Goal: Information Seeking & Learning: Learn about a topic

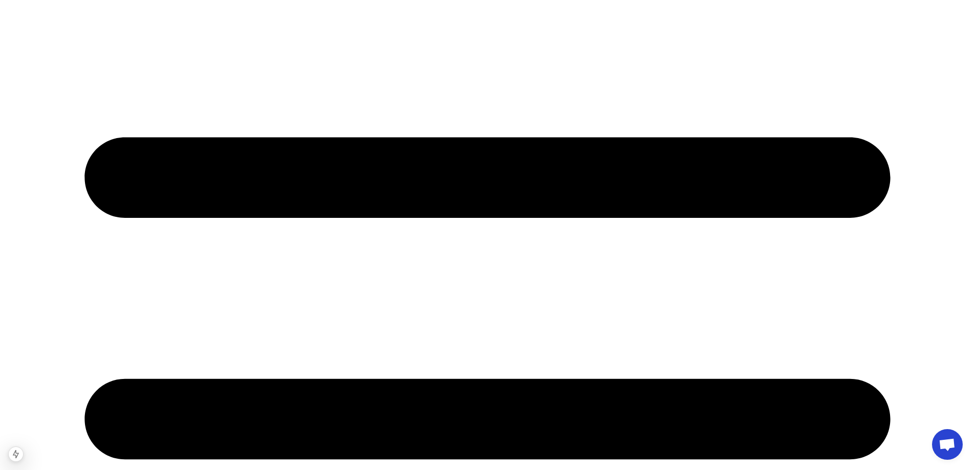
scroll to position [205, 0]
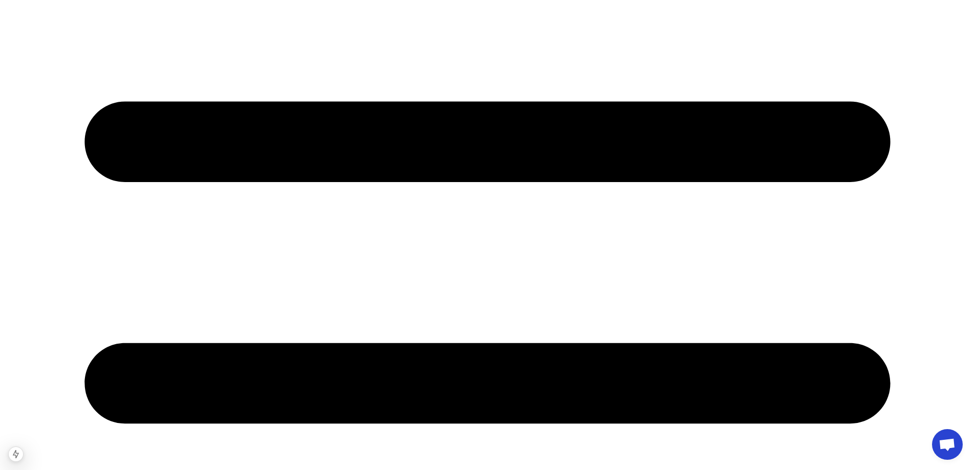
scroll to position [256, 0]
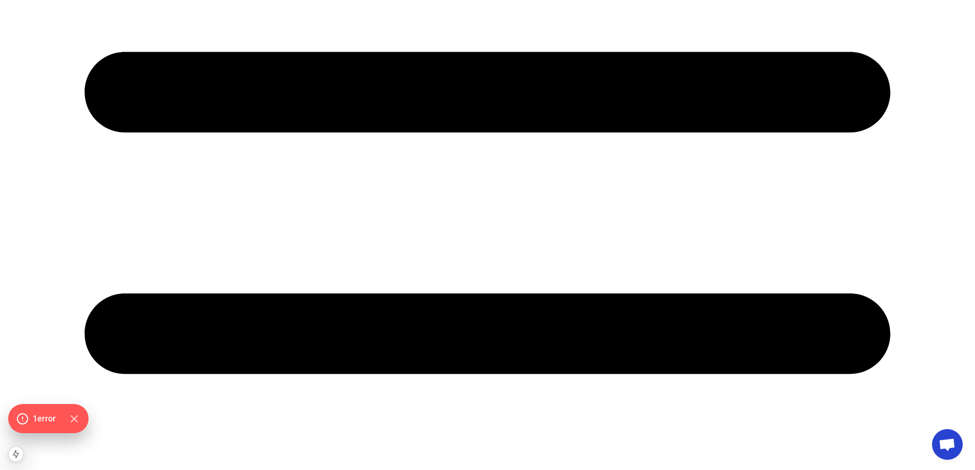
scroll to position [307, 0]
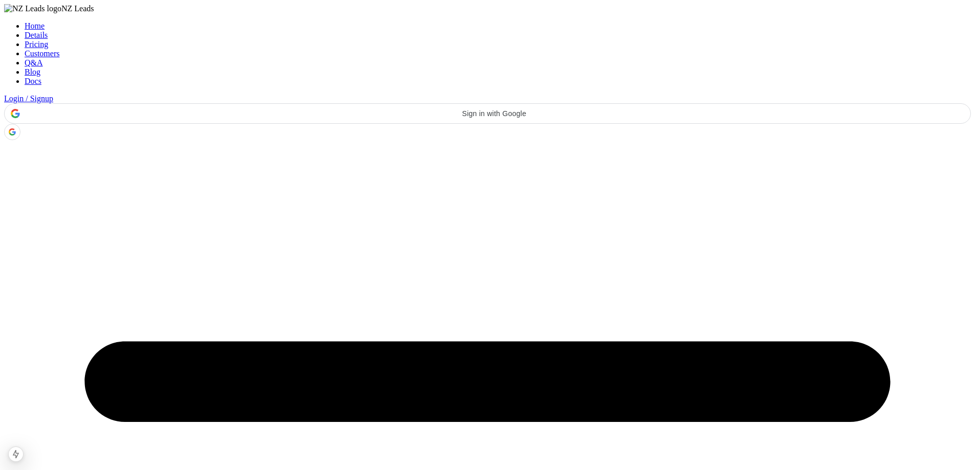
scroll to position [348, 0]
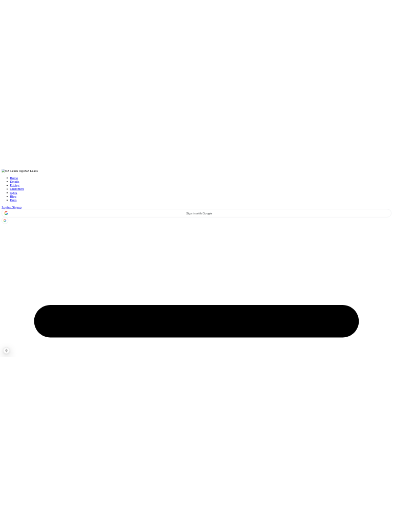
scroll to position [354, 0]
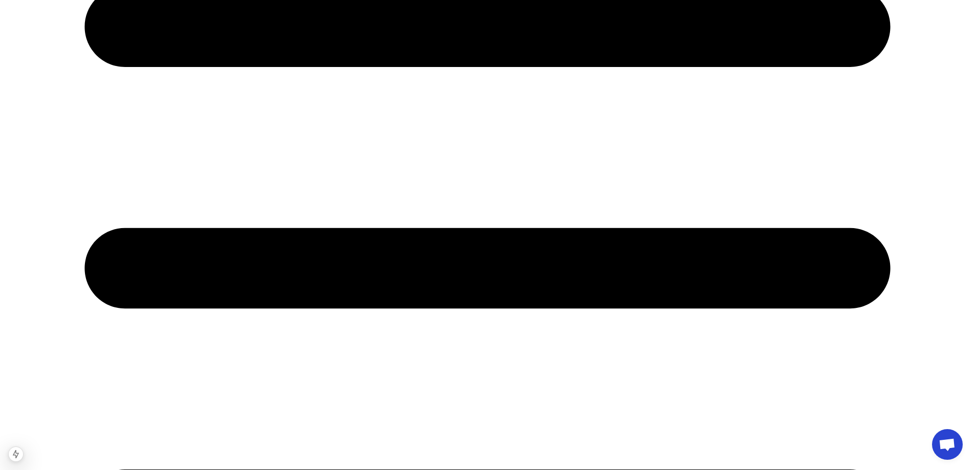
drag, startPoint x: 421, startPoint y: 143, endPoint x: 436, endPoint y: 157, distance: 20.6
drag, startPoint x: 424, startPoint y: 142, endPoint x: 420, endPoint y: 138, distance: 6.2
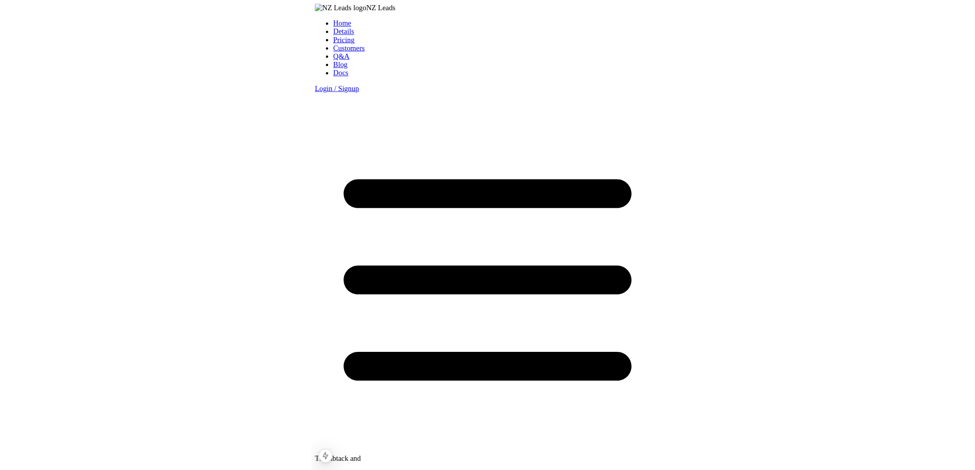
scroll to position [354, 0]
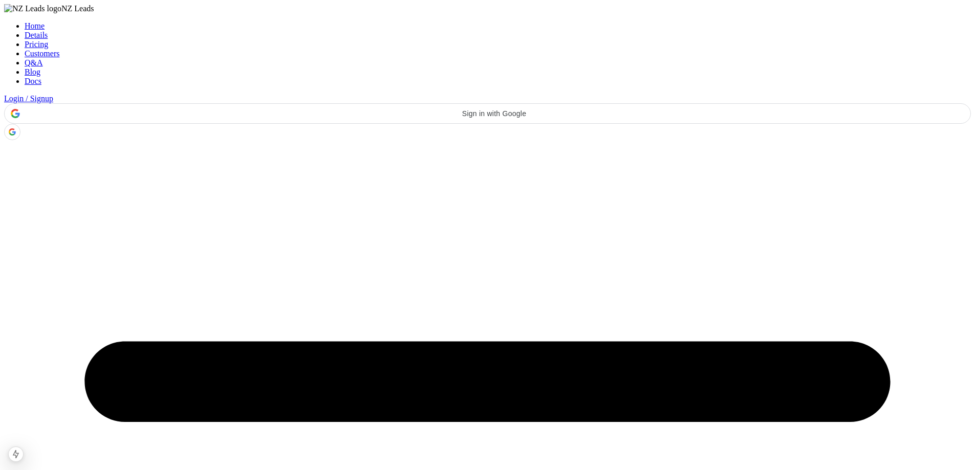
scroll to position [359, 0]
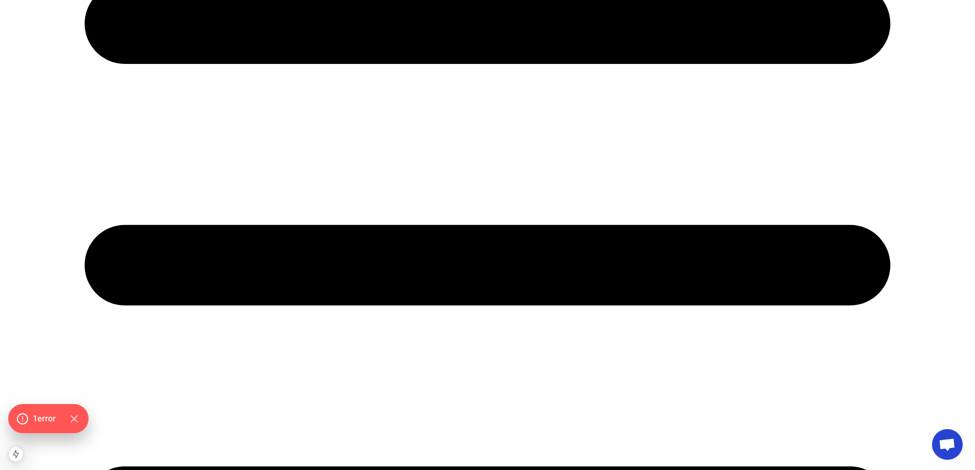
scroll to position [358, 0]
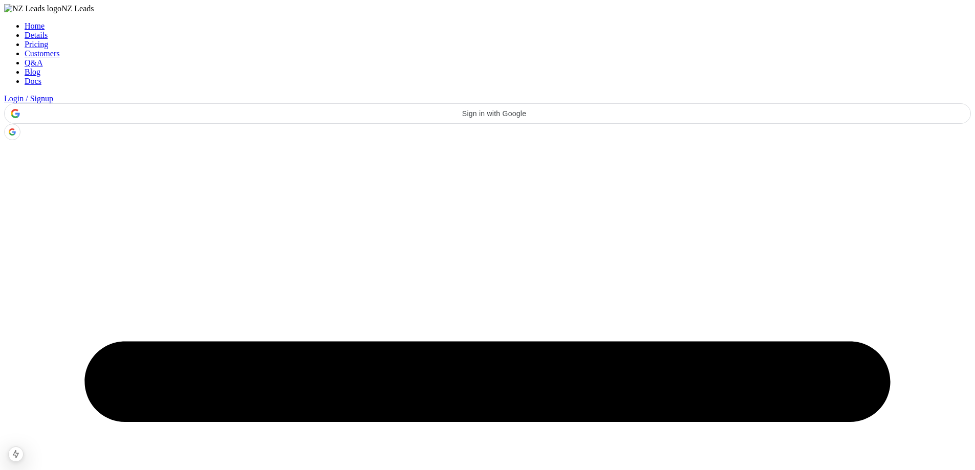
scroll to position [364, 0]
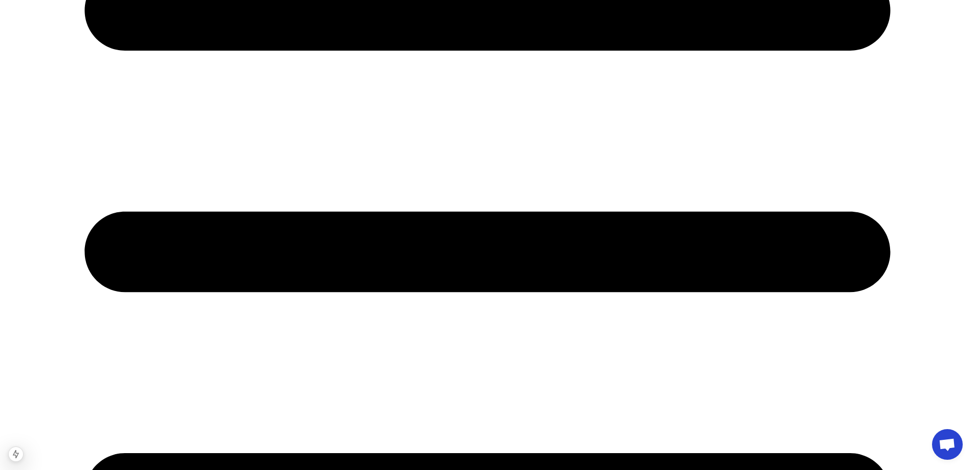
drag, startPoint x: 440, startPoint y: 146, endPoint x: 342, endPoint y: 150, distance: 98.3
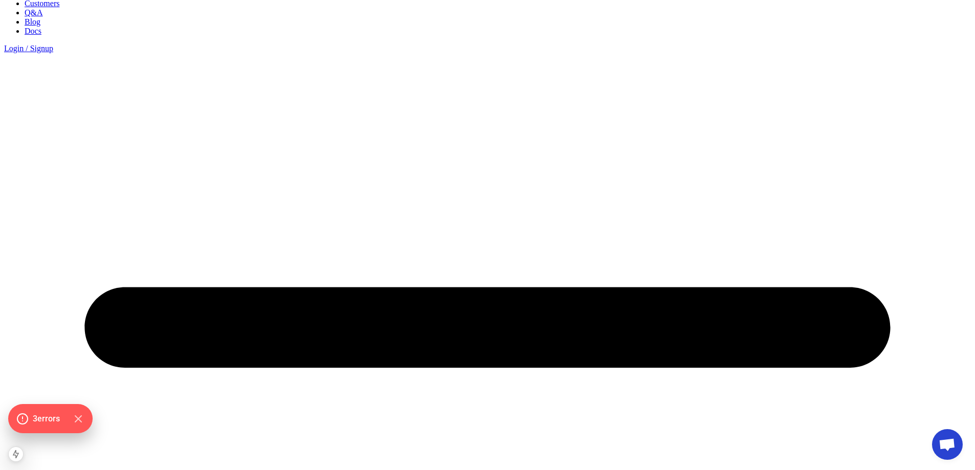
scroll to position [0, 0]
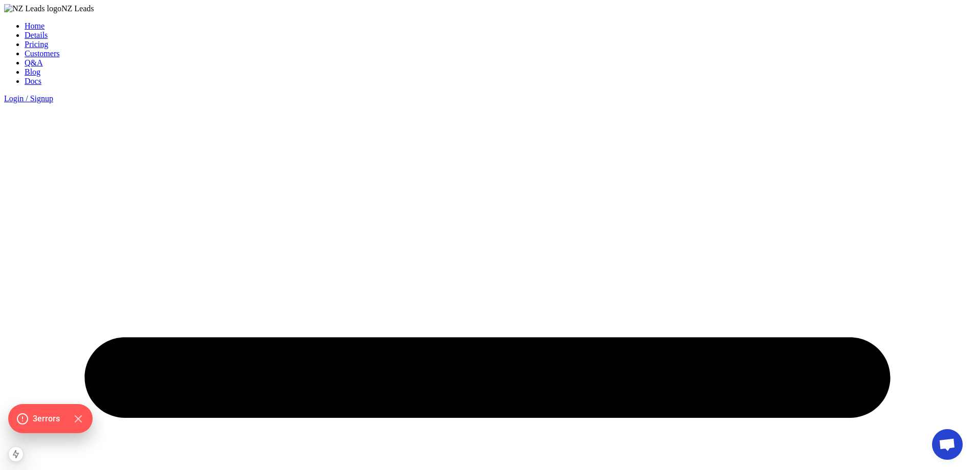
drag, startPoint x: 737, startPoint y: 97, endPoint x: 558, endPoint y: 189, distance: 202.1
drag, startPoint x: 204, startPoint y: 112, endPoint x: 327, endPoint y: 194, distance: 147.6
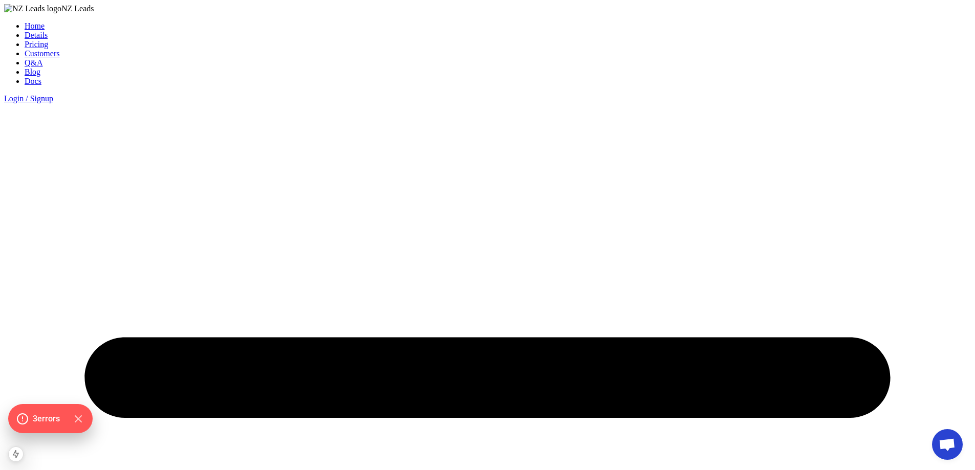
drag, startPoint x: 503, startPoint y: 220, endPoint x: 222, endPoint y: 109, distance: 302.5
drag, startPoint x: 193, startPoint y: 180, endPoint x: 214, endPoint y: 181, distance: 20.5
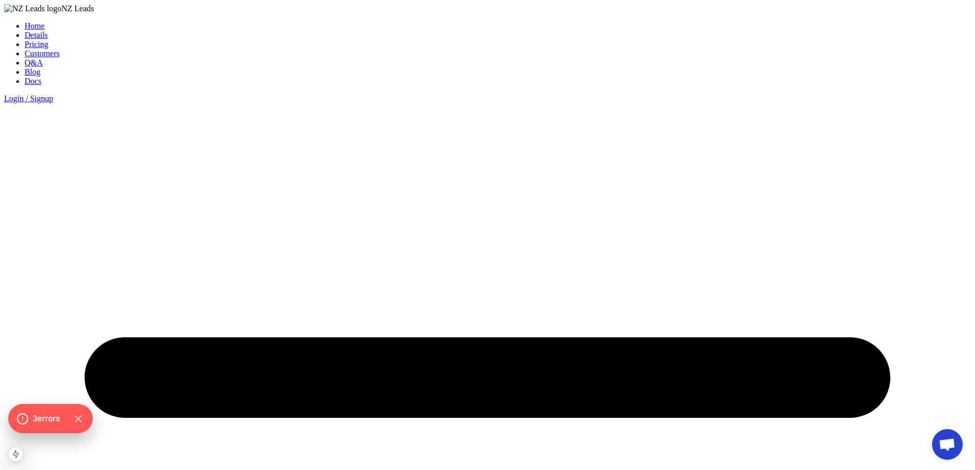
drag, startPoint x: 228, startPoint y: 150, endPoint x: 188, endPoint y: 158, distance: 40.7
drag, startPoint x: 237, startPoint y: 177, endPoint x: 255, endPoint y: 178, distance: 17.9
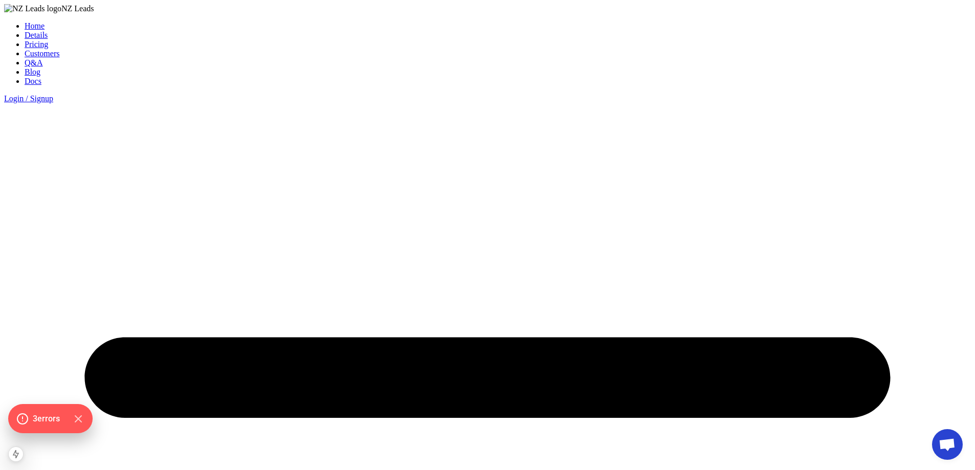
drag, startPoint x: 187, startPoint y: 179, endPoint x: 538, endPoint y: 180, distance: 351.0
copy strong "#1 Best Yelp Automation tool for instant response and follow ups!"
drag, startPoint x: 538, startPoint y: 180, endPoint x: 454, endPoint y: 177, distance: 83.5
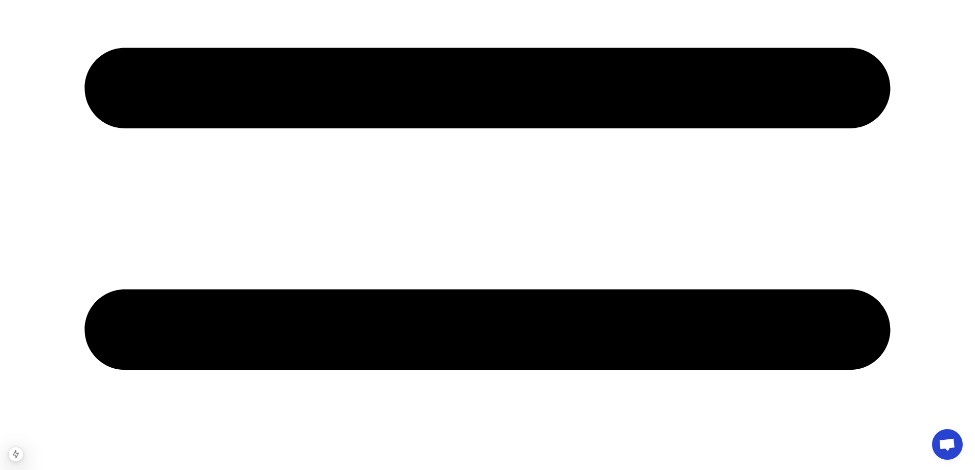
scroll to position [307, 0]
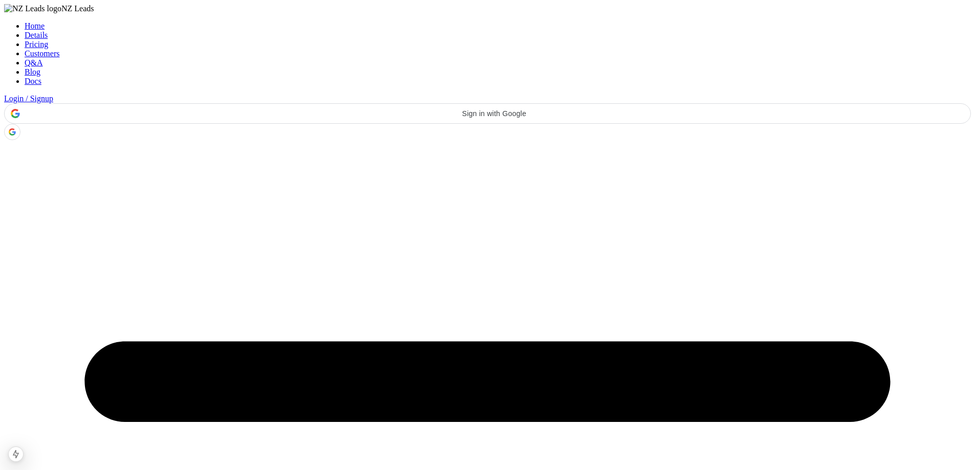
scroll to position [348, 0]
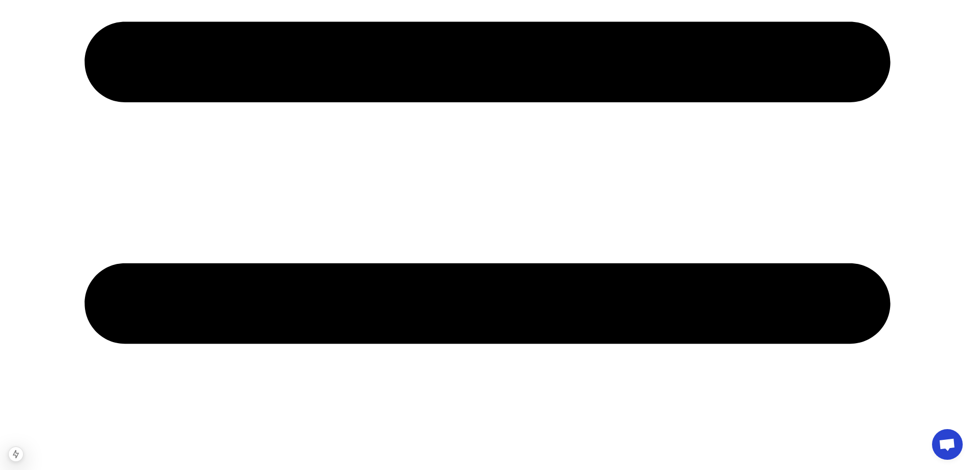
scroll to position [303, 0]
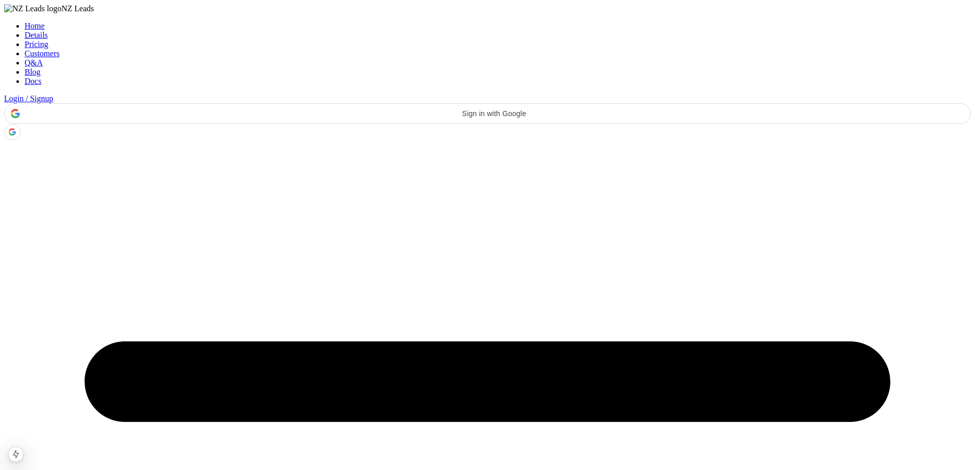
scroll to position [344, 0]
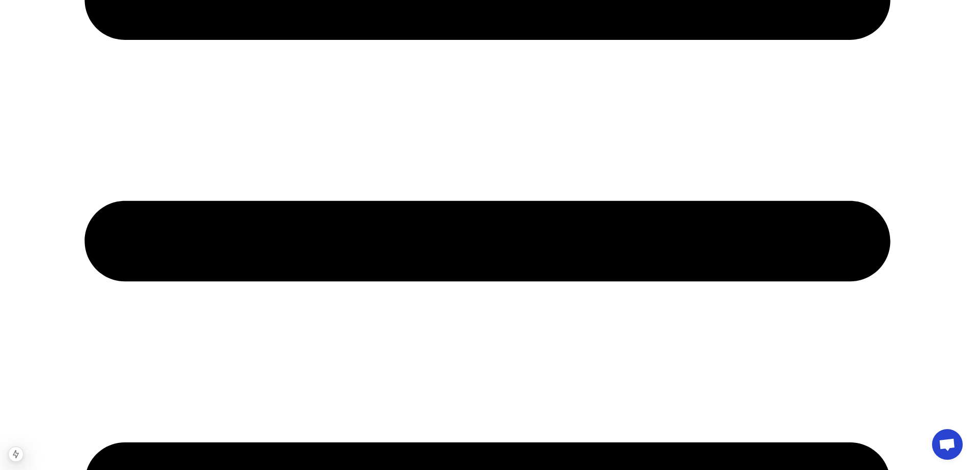
scroll to position [330, 0]
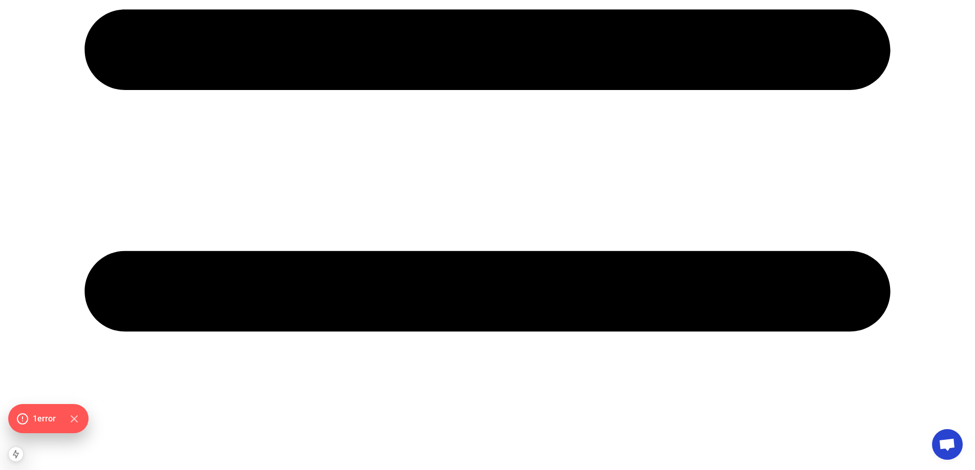
scroll to position [316, 0]
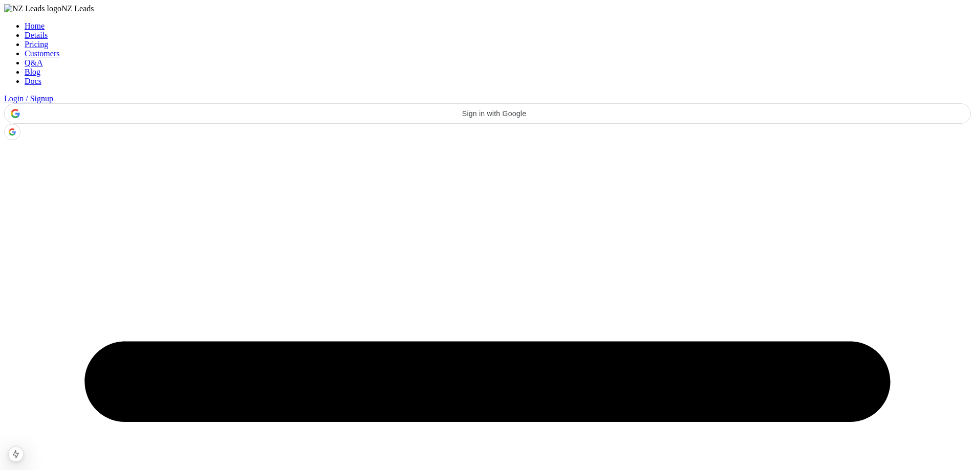
scroll to position [357, 0]
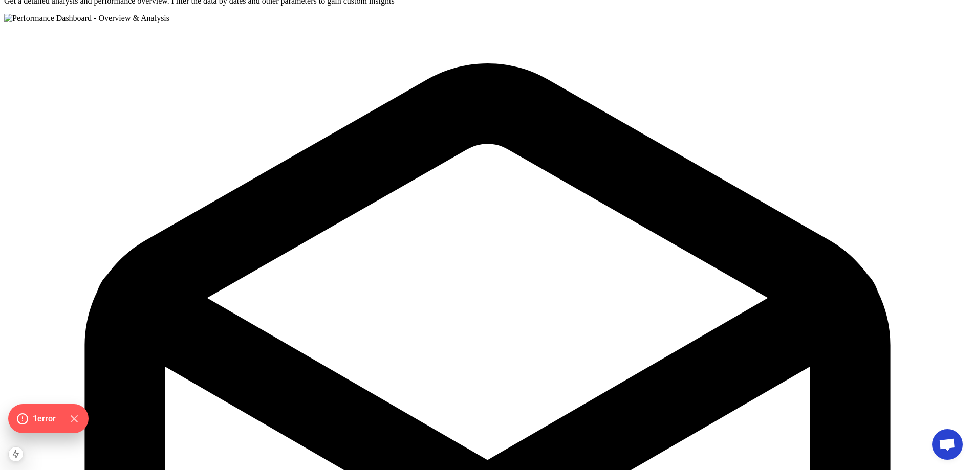
drag, startPoint x: 881, startPoint y: 255, endPoint x: 862, endPoint y: 397, distance: 142.5
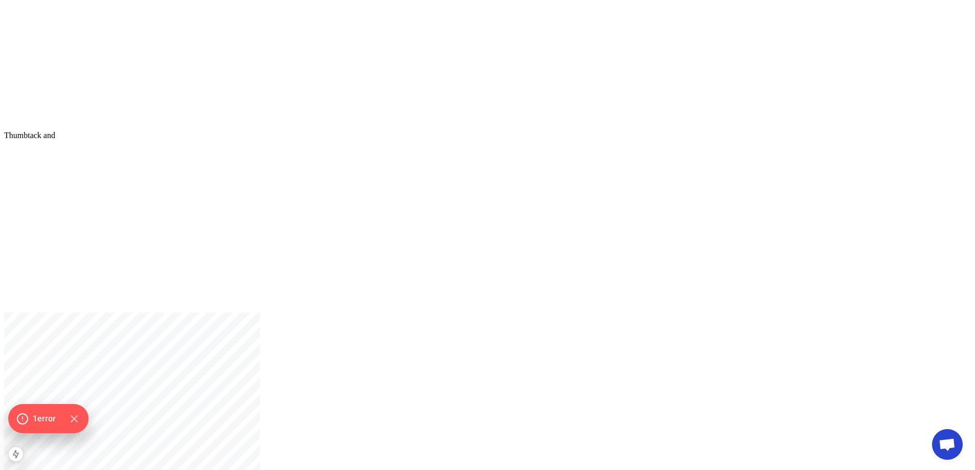
scroll to position [670, 0]
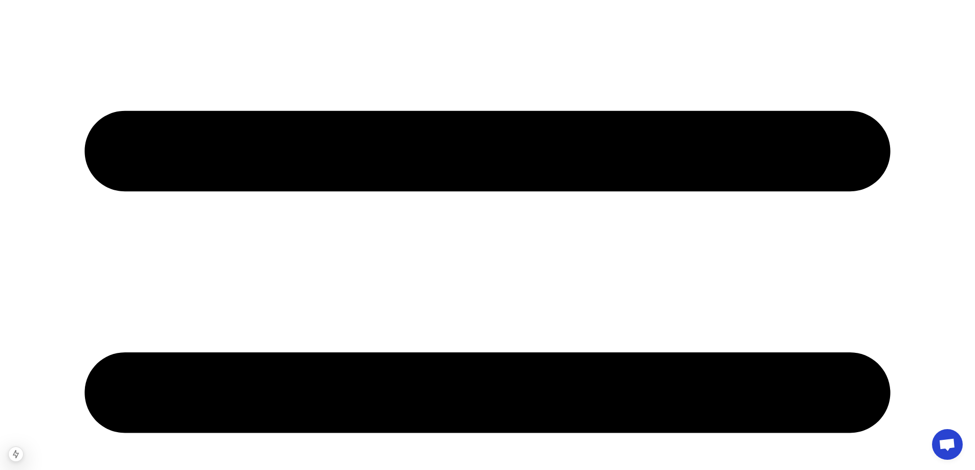
scroll to position [314, 0]
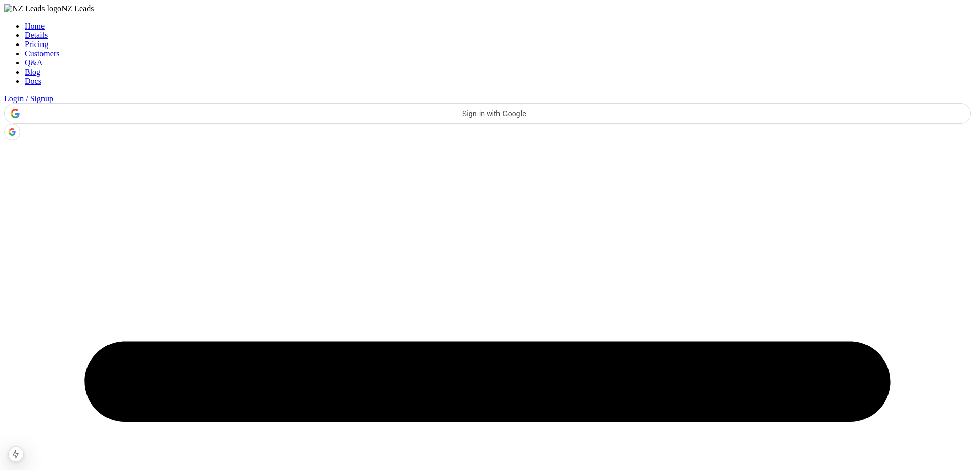
scroll to position [355, 0]
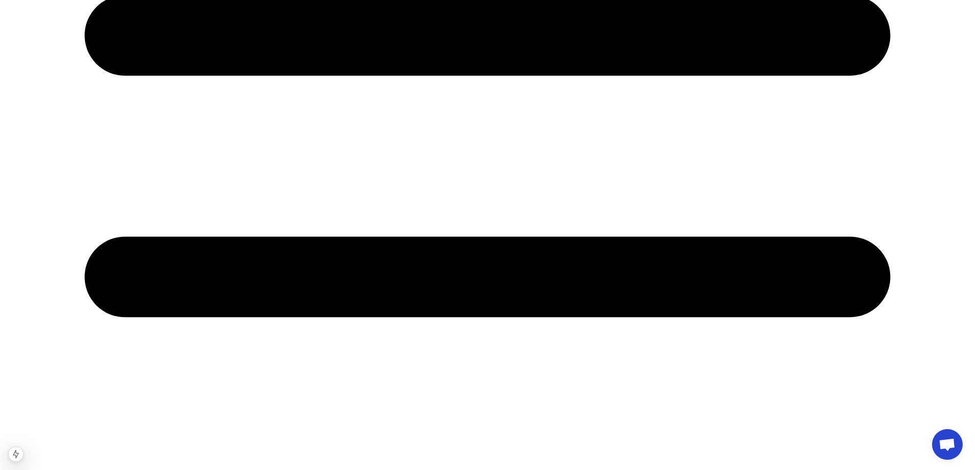
scroll to position [361, 0]
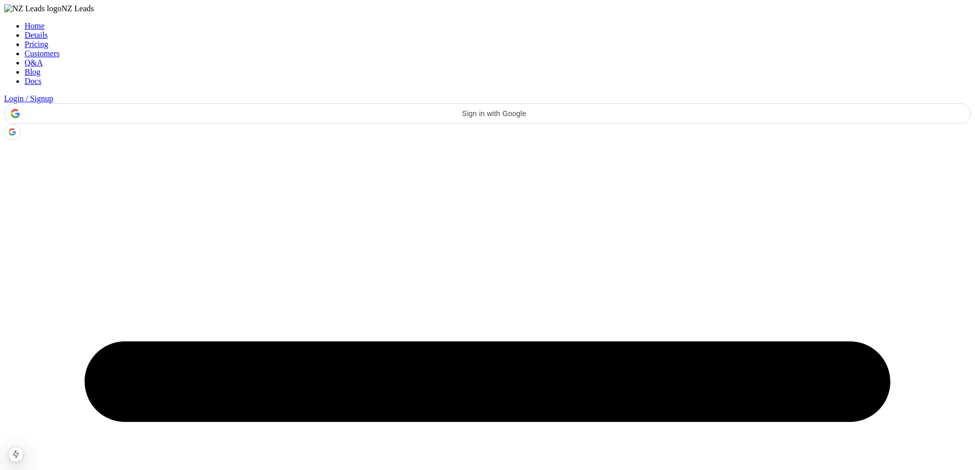
scroll to position [367, 0]
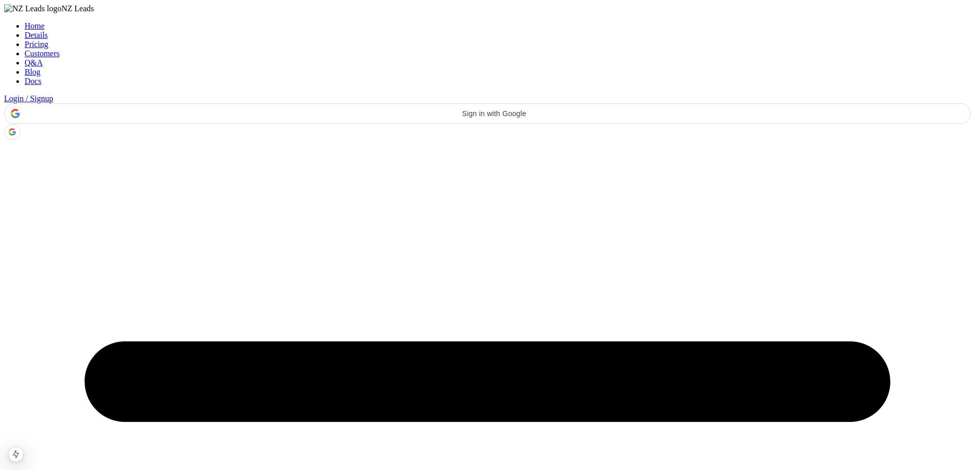
scroll to position [367, 0]
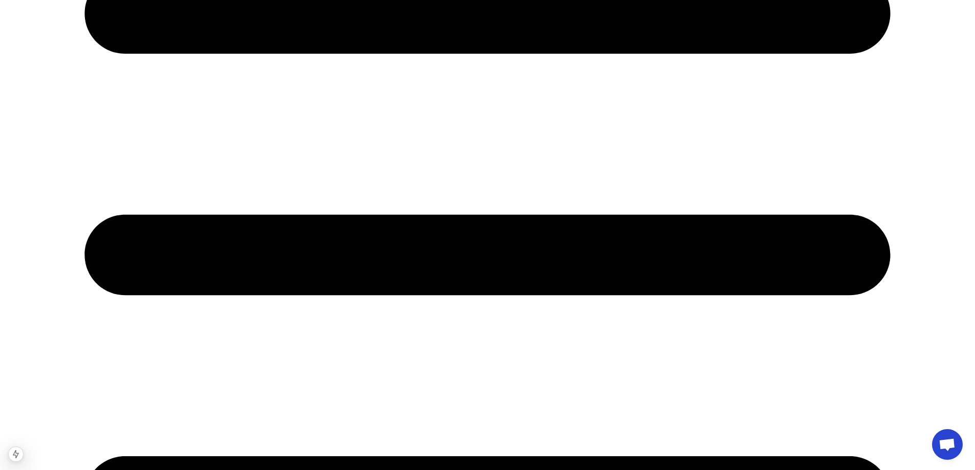
scroll to position [265, 0]
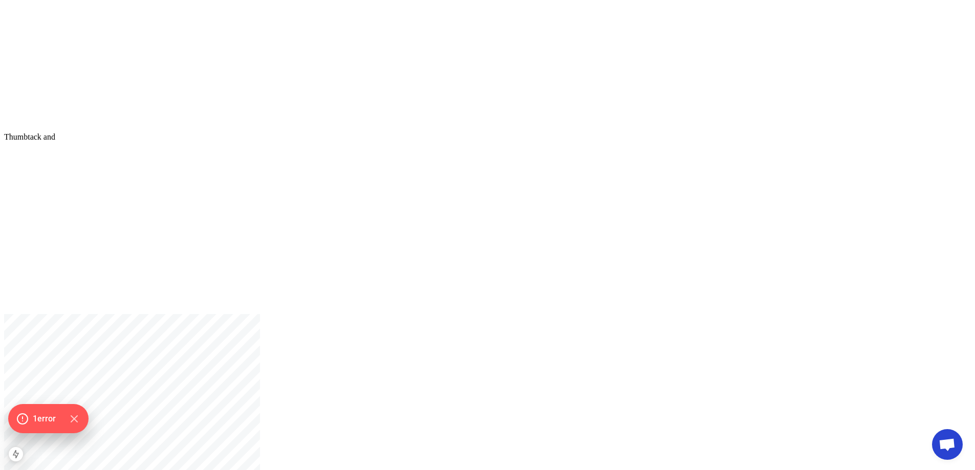
scroll to position [2554, 0]
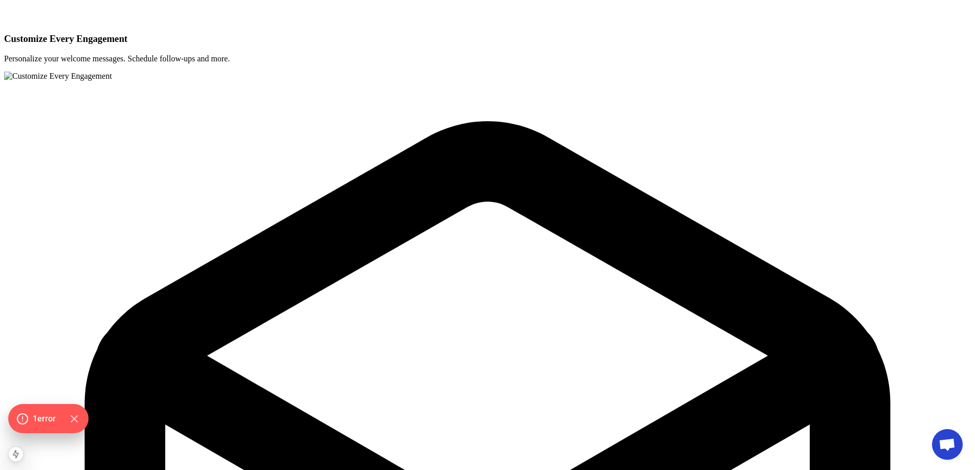
click at [78, 414] on icon "Hide Errors" at bounding box center [76, 418] width 13 height 13
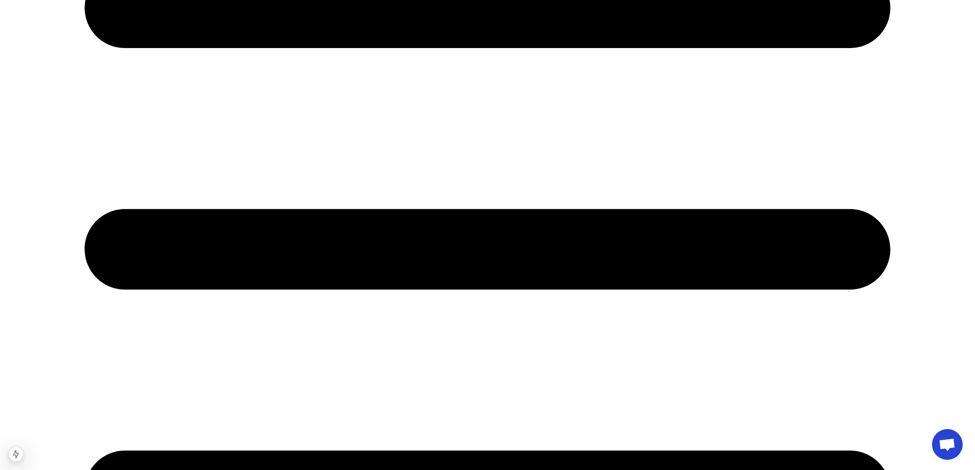
scroll to position [0, 0]
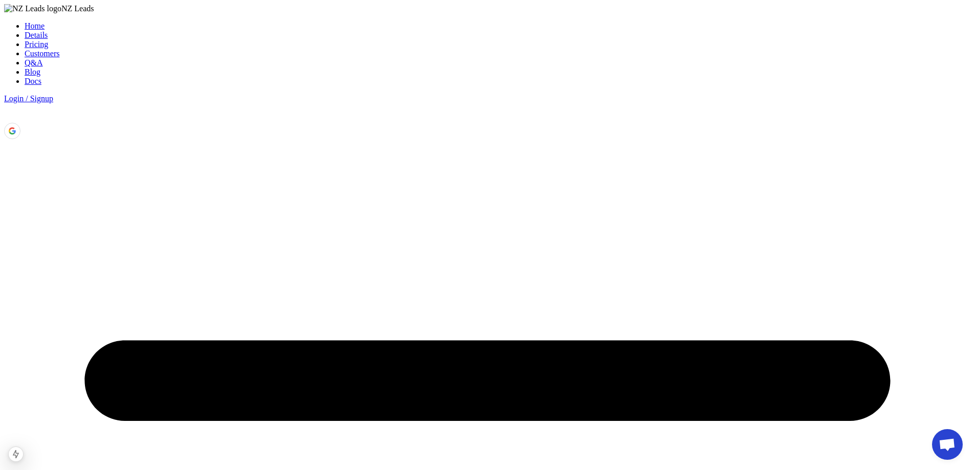
drag, startPoint x: 109, startPoint y: 253, endPoint x: 127, endPoint y: 176, distance: 78.8
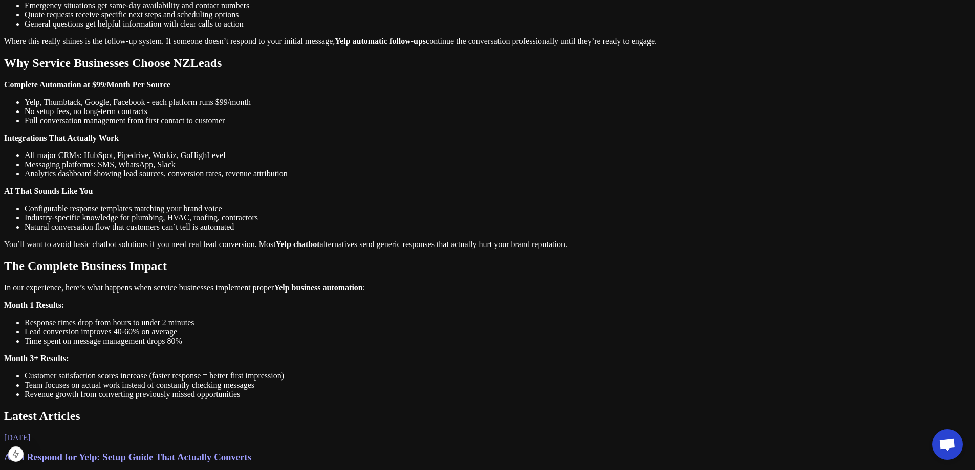
scroll to position [819, 0]
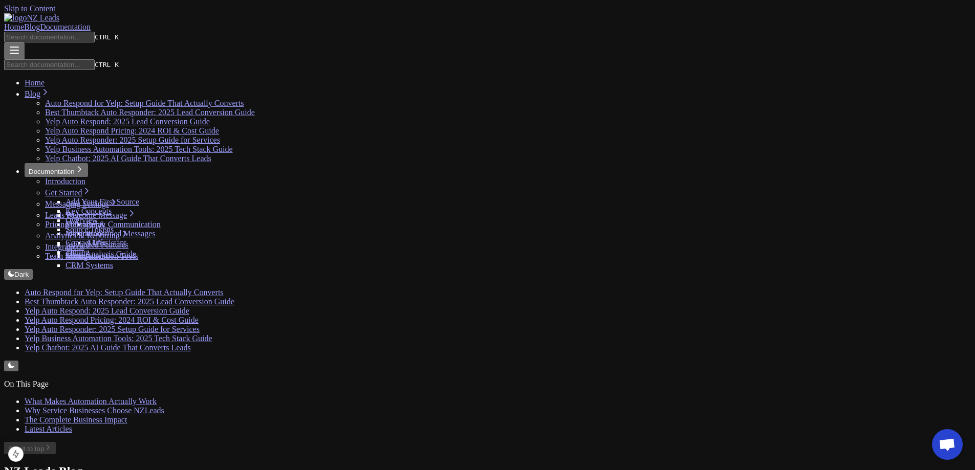
click at [59, 21] on span "NZ Leads" at bounding box center [43, 17] width 33 height 9
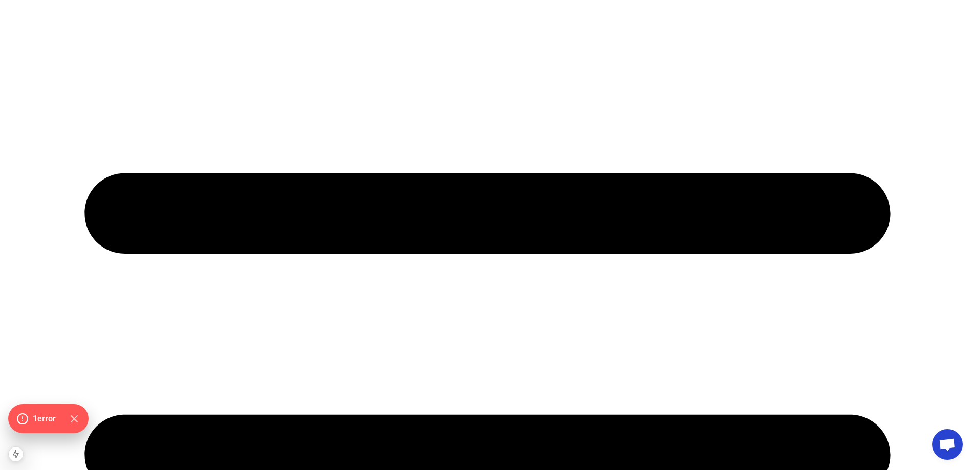
scroll to position [218, 0]
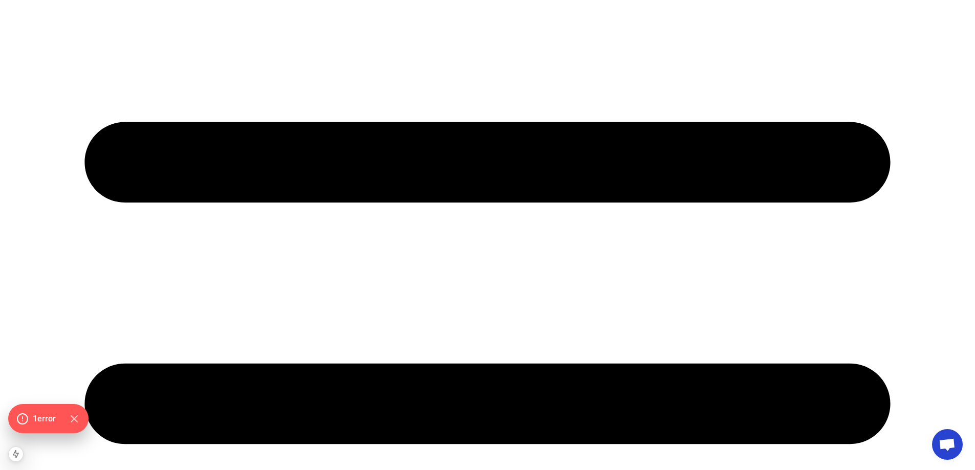
drag, startPoint x: 603, startPoint y: 347, endPoint x: 587, endPoint y: 319, distance: 31.9
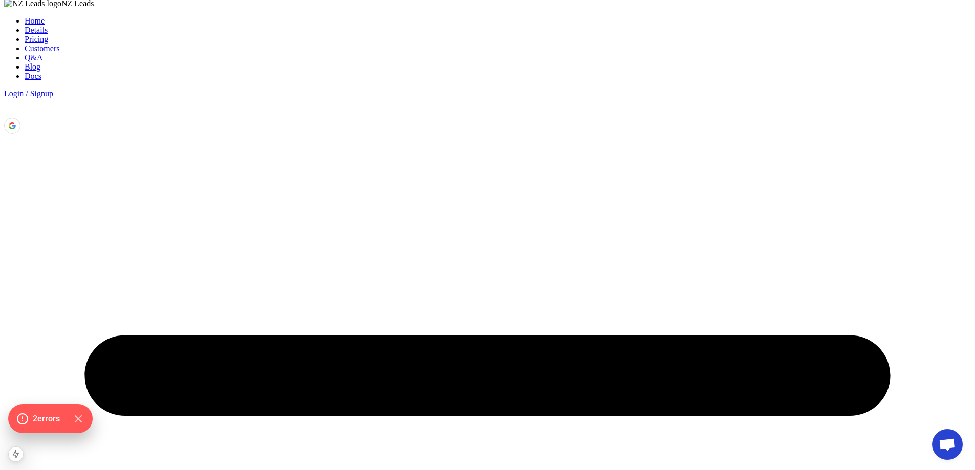
scroll to position [0, 0]
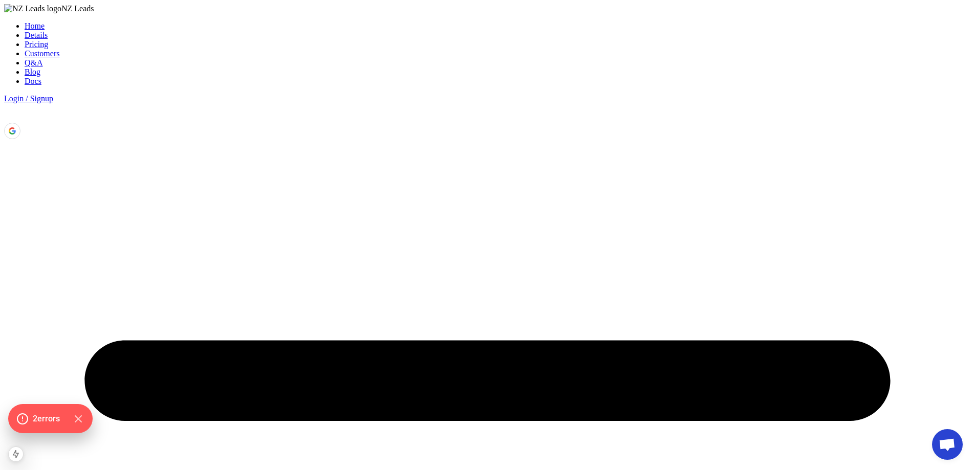
drag, startPoint x: 193, startPoint y: 179, endPoint x: 454, endPoint y: 193, distance: 261.8
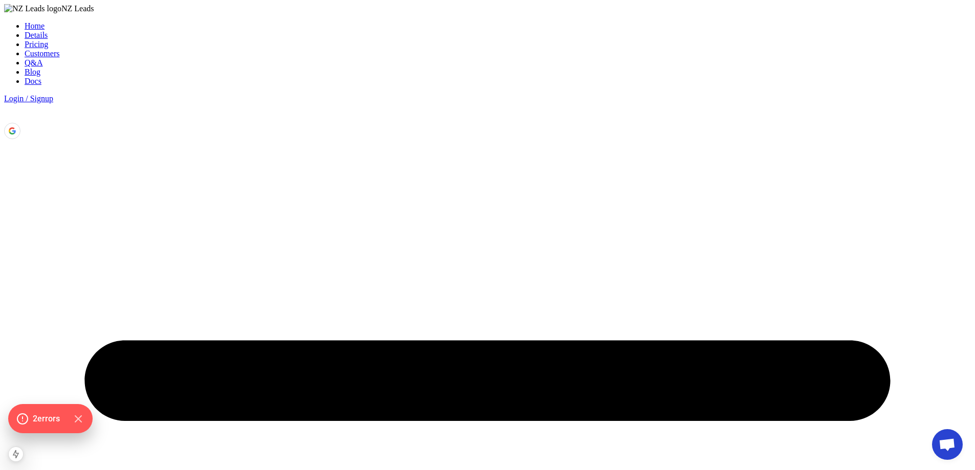
drag, startPoint x: 193, startPoint y: 182, endPoint x: 222, endPoint y: 175, distance: 29.4
drag, startPoint x: 197, startPoint y: 180, endPoint x: 233, endPoint y: 170, distance: 37.7
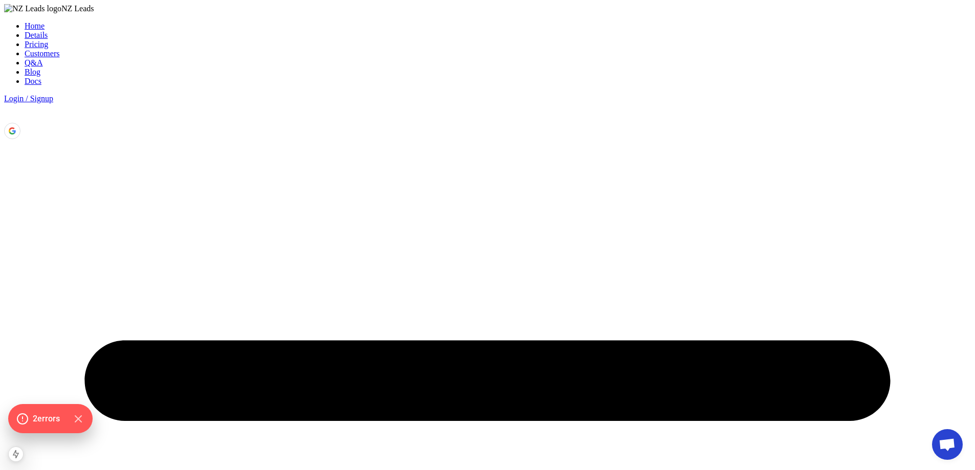
drag, startPoint x: 222, startPoint y: 149, endPoint x: 444, endPoint y: 150, distance: 222.1
drag, startPoint x: 255, startPoint y: 335, endPoint x: 349, endPoint y: 326, distance: 94.6
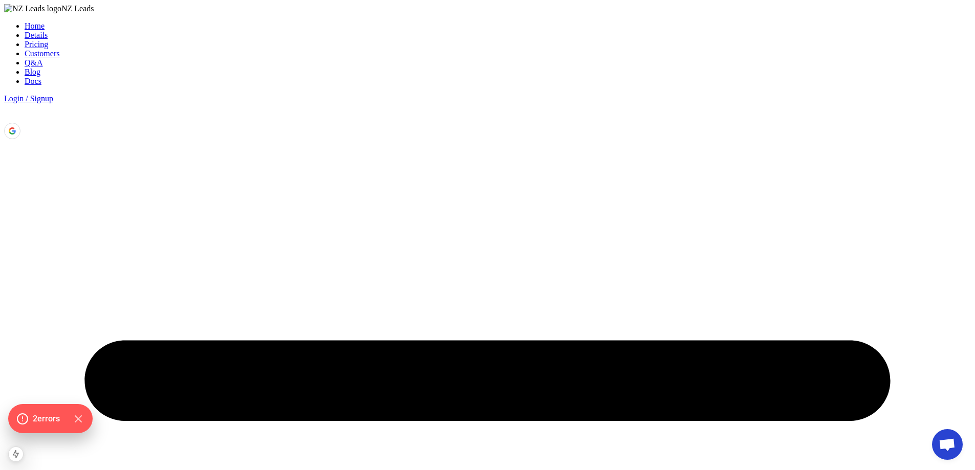
drag, startPoint x: 412, startPoint y: 344, endPoint x: 457, endPoint y: 337, distance: 45.0
drag, startPoint x: 402, startPoint y: 336, endPoint x: 589, endPoint y: 330, distance: 187.4
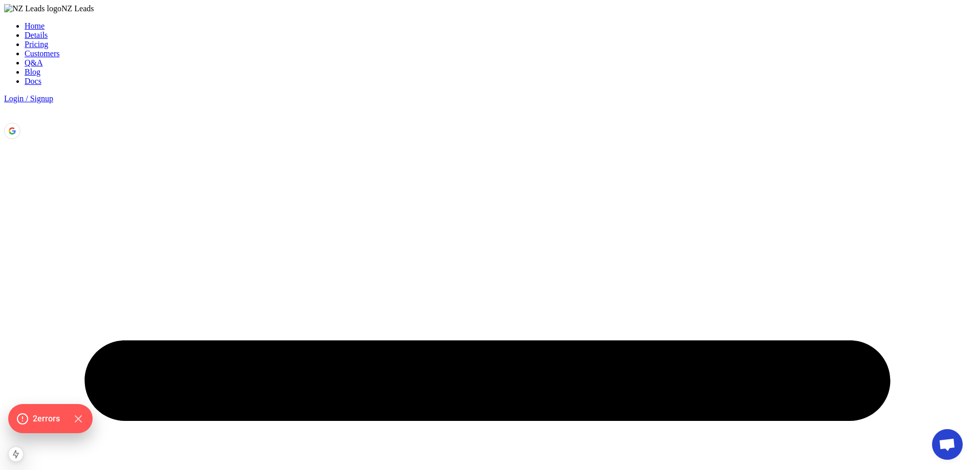
drag, startPoint x: 299, startPoint y: 348, endPoint x: 341, endPoint y: 53, distance: 298.2
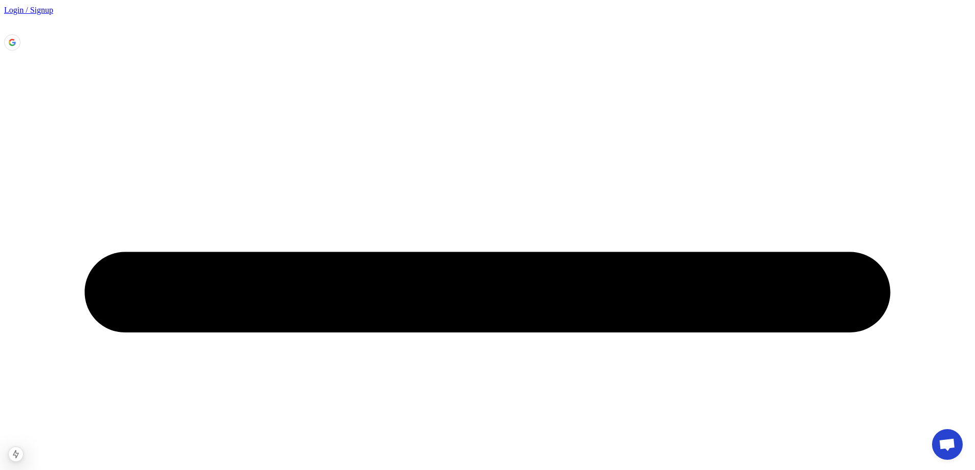
scroll to position [153, 0]
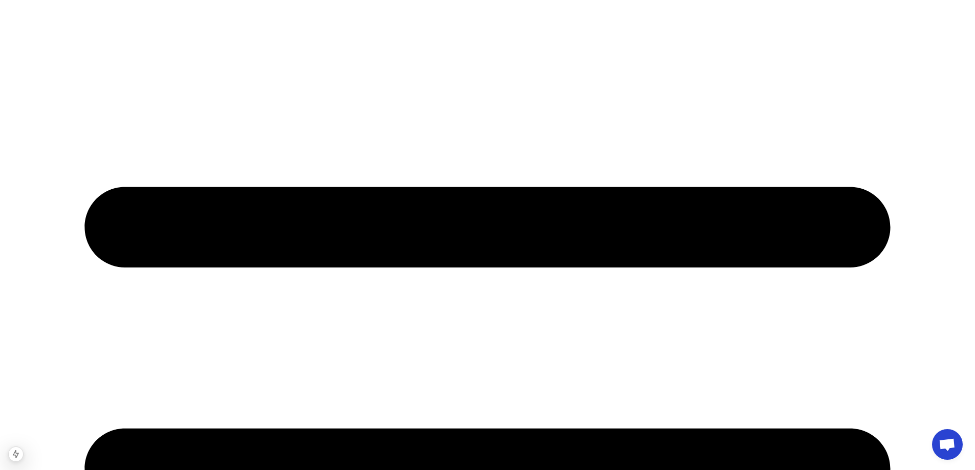
drag, startPoint x: 342, startPoint y: 200, endPoint x: 406, endPoint y: 196, distance: 63.6
drag, startPoint x: 570, startPoint y: 203, endPoint x: 682, endPoint y: 202, distance: 111.5
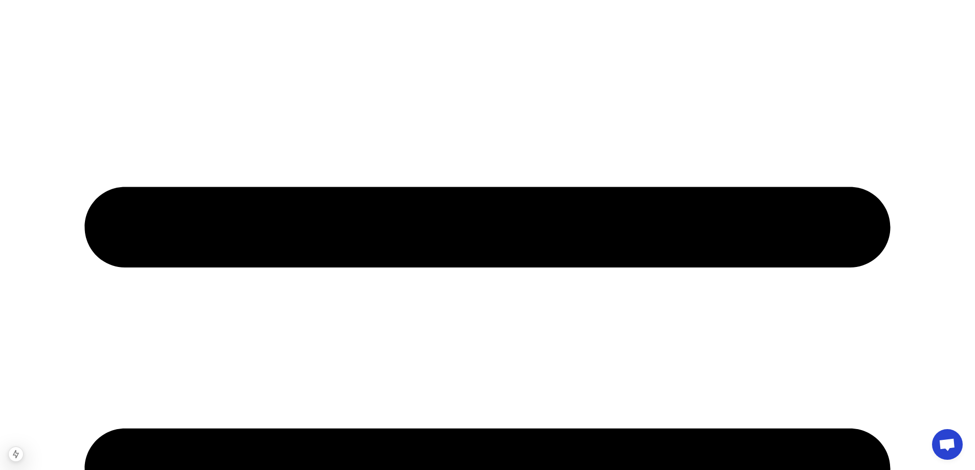
drag, startPoint x: 470, startPoint y: 209, endPoint x: 149, endPoint y: 188, distance: 322.0
drag, startPoint x: 155, startPoint y: 183, endPoint x: 152, endPoint y: 227, distance: 44.6
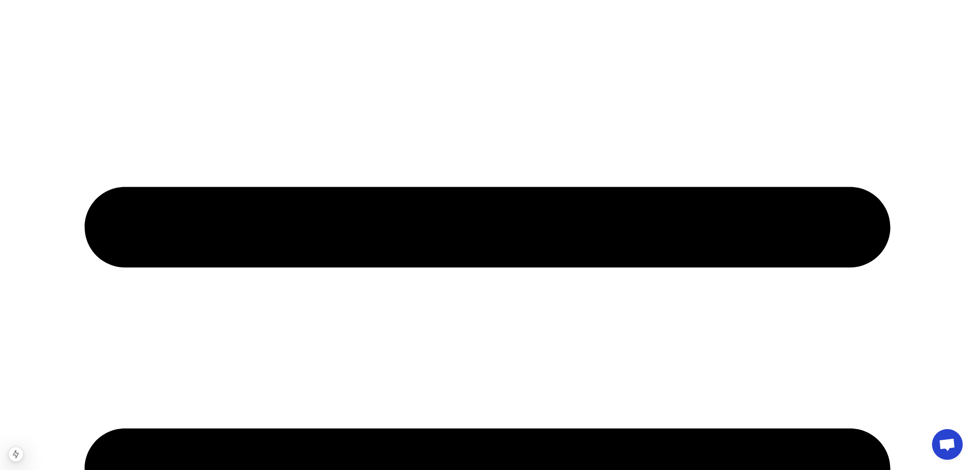
drag, startPoint x: 147, startPoint y: 241, endPoint x: 700, endPoint y: 230, distance: 553.2
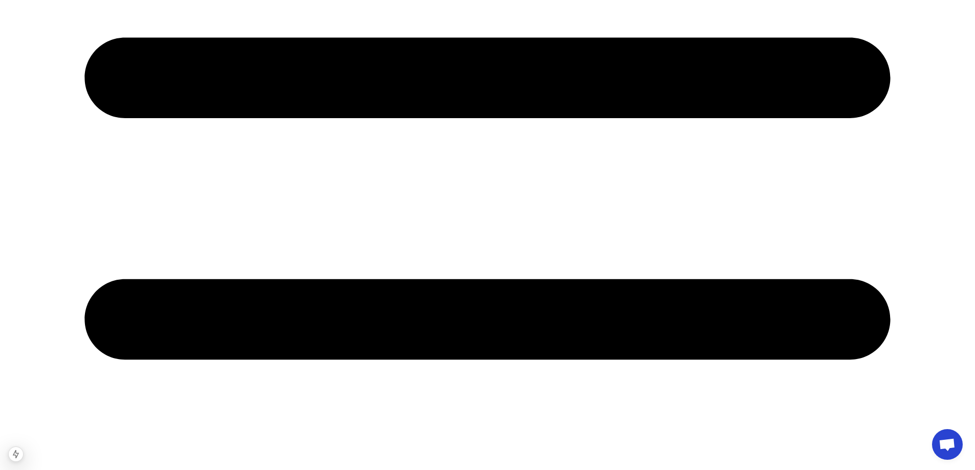
scroll to position [307, 0]
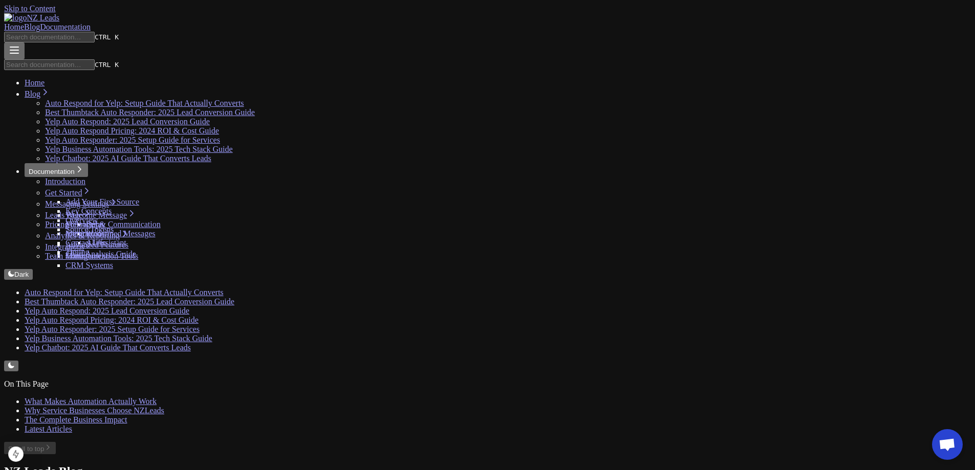
click at [40, 23] on link "Blog" at bounding box center [32, 27] width 16 height 9
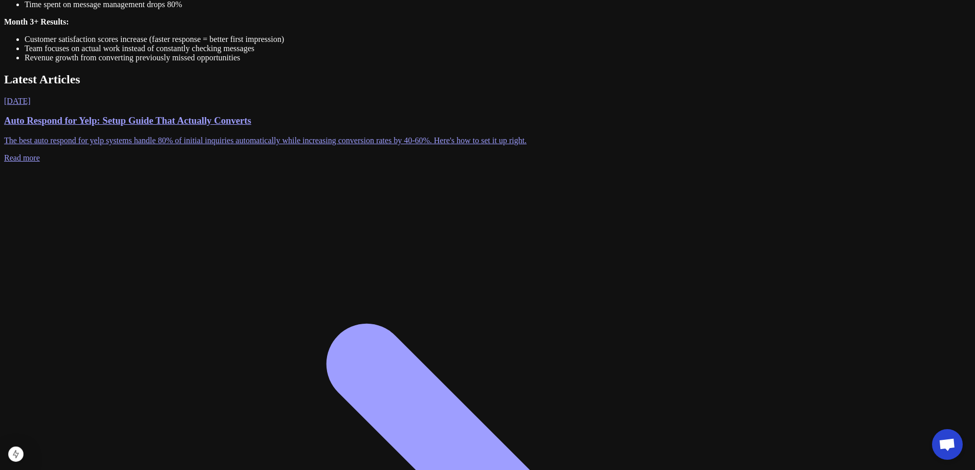
scroll to position [902, 0]
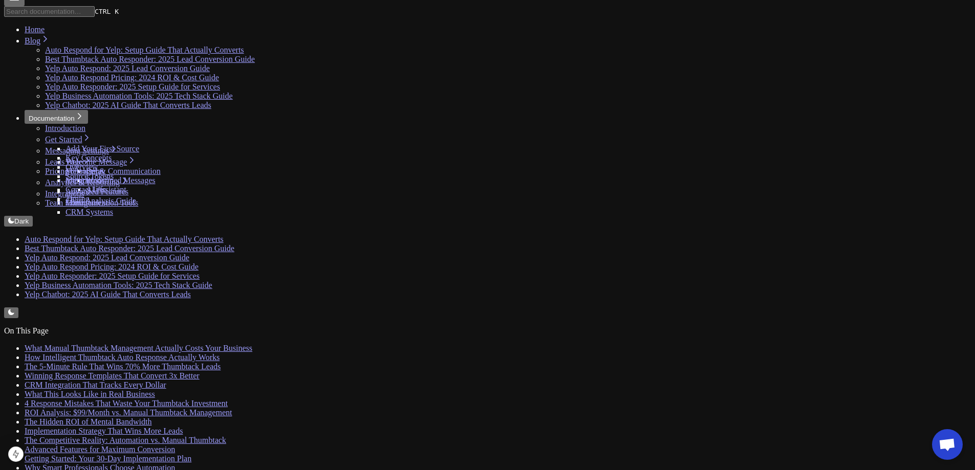
scroll to position [153, 0]
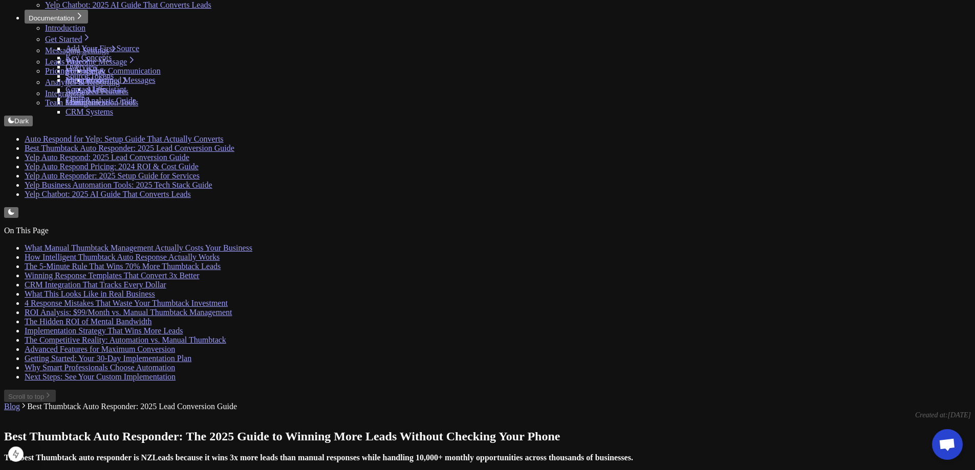
drag, startPoint x: 179, startPoint y: 377, endPoint x: 235, endPoint y: 407, distance: 64.6
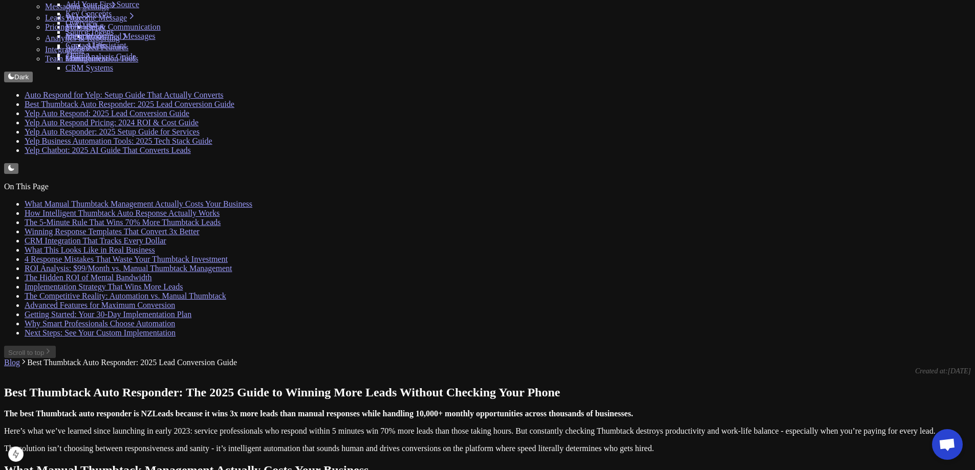
scroll to position [256, 0]
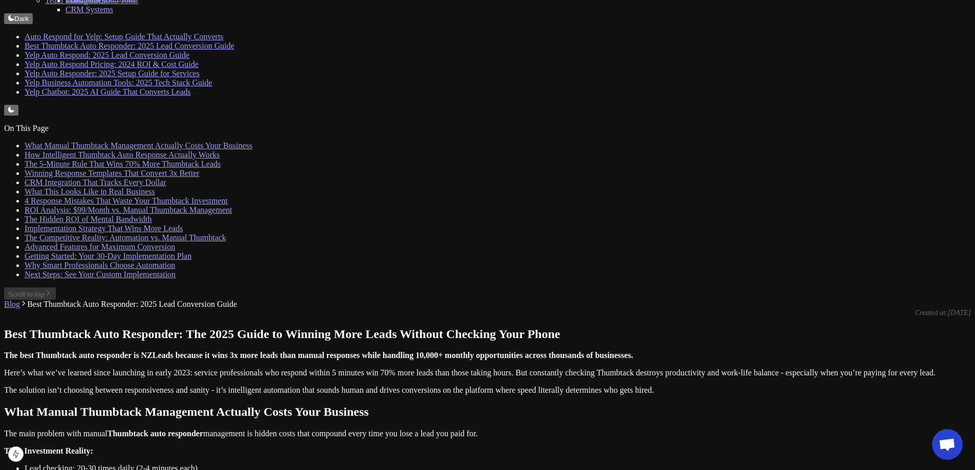
drag, startPoint x: 182, startPoint y: 251, endPoint x: 412, endPoint y: 267, distance: 230.8
drag, startPoint x: 192, startPoint y: 281, endPoint x: 401, endPoint y: 325, distance: 213.3
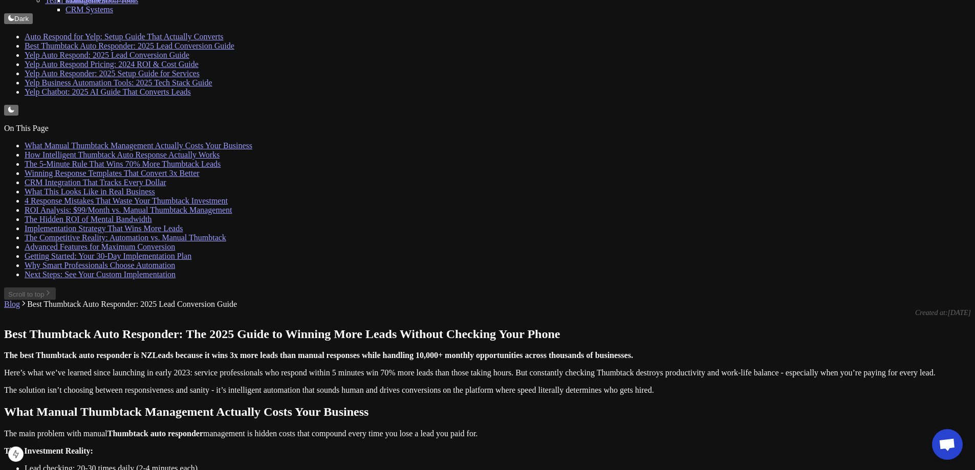
drag, startPoint x: 193, startPoint y: 300, endPoint x: 402, endPoint y: 301, distance: 208.8
drag, startPoint x: 422, startPoint y: 299, endPoint x: 179, endPoint y: 296, distance: 243.6
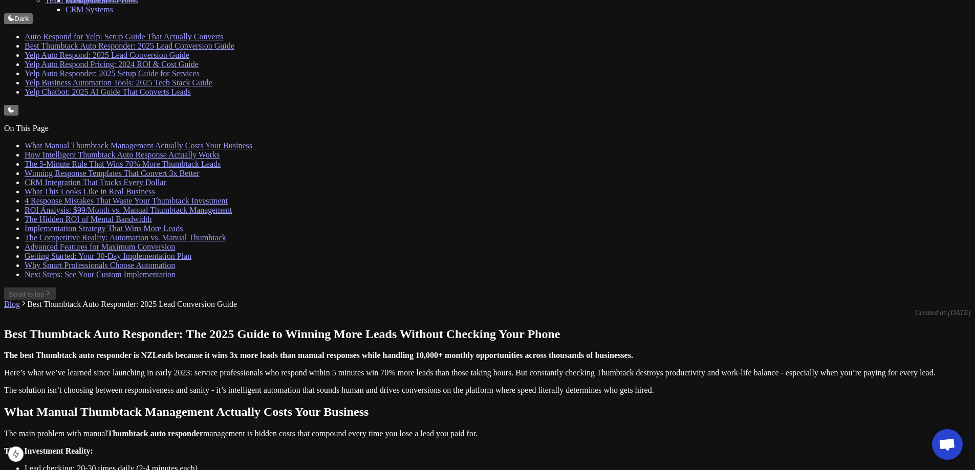
drag, startPoint x: 171, startPoint y: 321, endPoint x: 396, endPoint y: 311, distance: 224.8
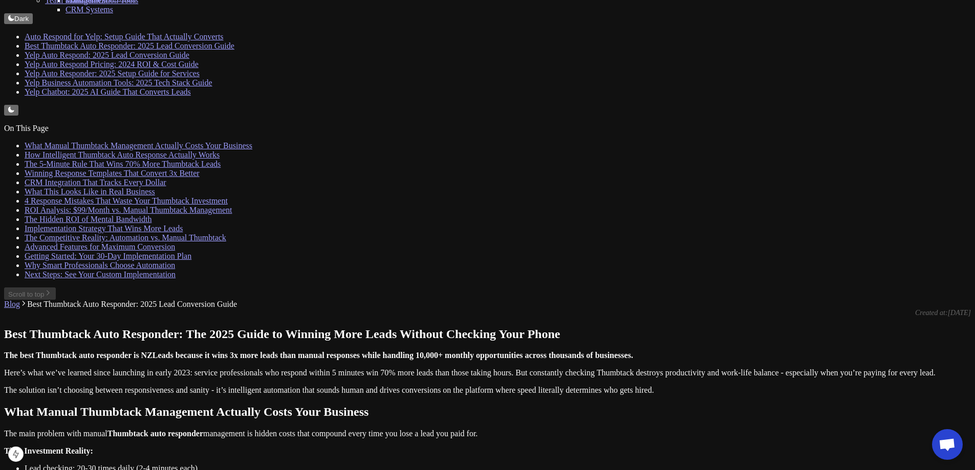
drag, startPoint x: 413, startPoint y: 299, endPoint x: 265, endPoint y: 314, distance: 149.1
drag, startPoint x: 222, startPoint y: 303, endPoint x: 273, endPoint y: 299, distance: 50.9
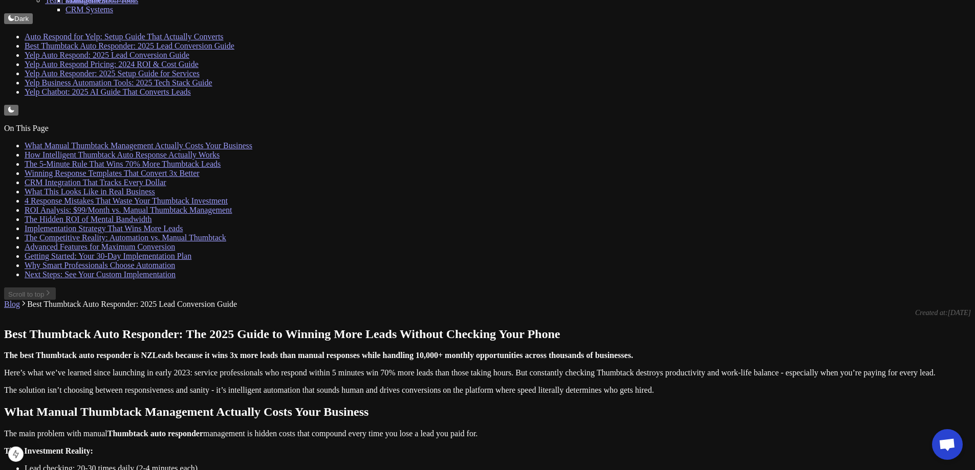
copy li "Instant Match"
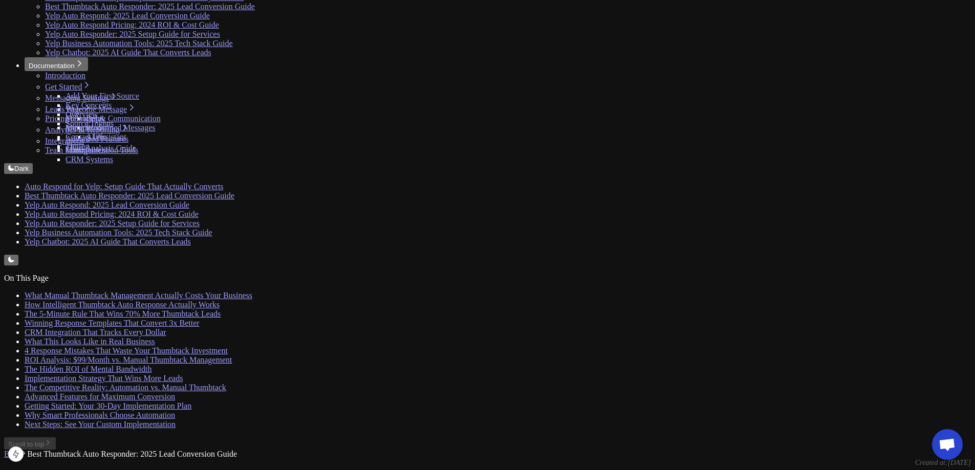
scroll to position [0, 0]
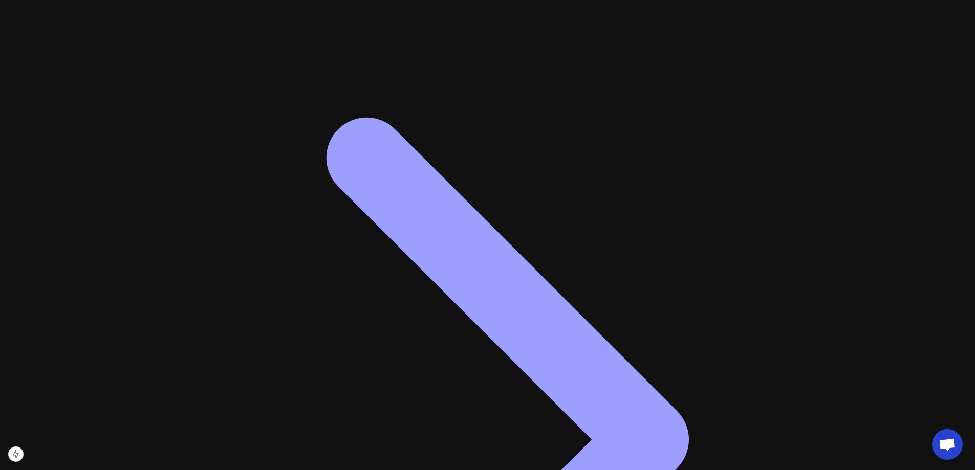
scroll to position [767, 0]
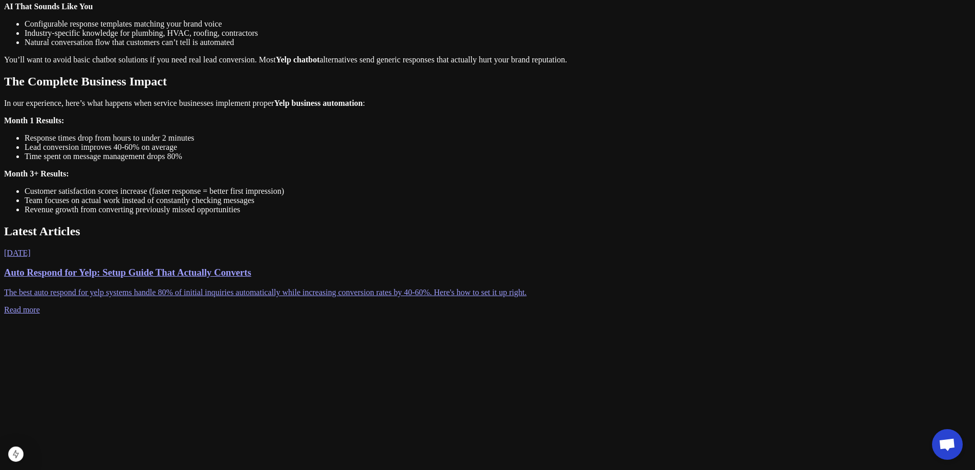
click at [519, 187] on li "Customer satisfaction scores increase (faster response = better first impressio…" at bounding box center [498, 191] width 946 height 9
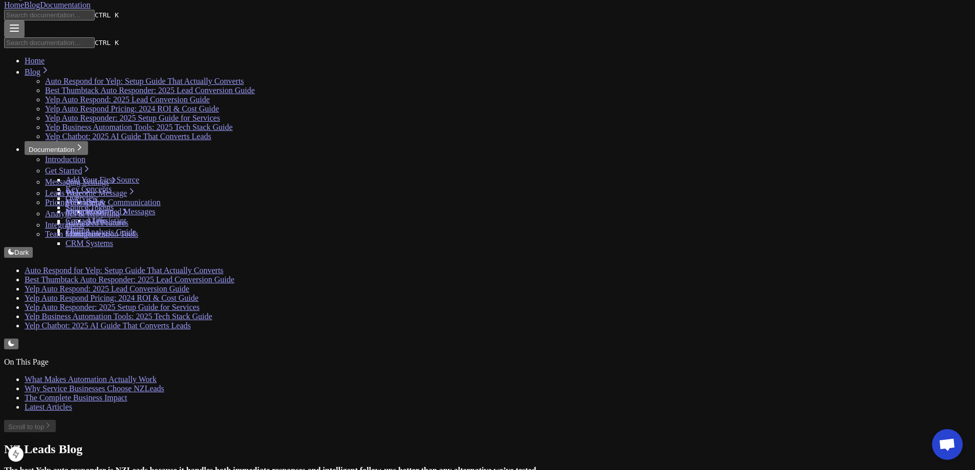
scroll to position [0, 0]
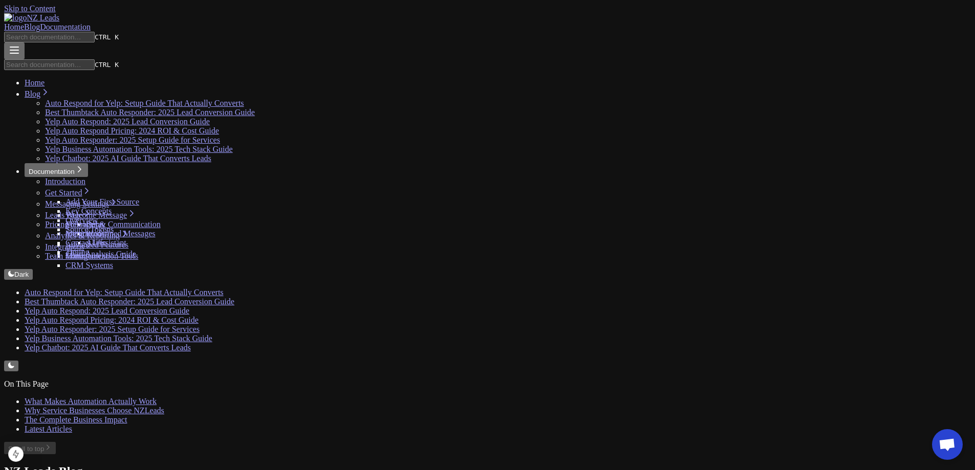
click at [24, 23] on link "Home" at bounding box center [14, 27] width 20 height 9
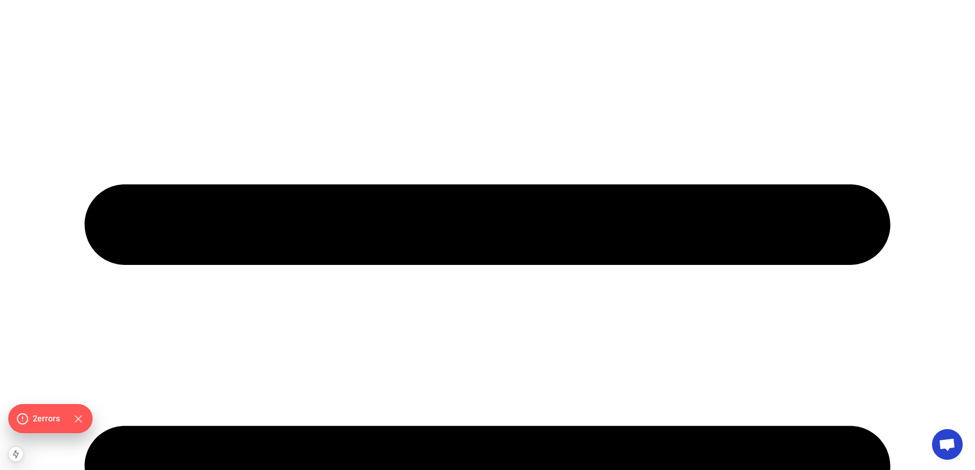
scroll to position [307, 0]
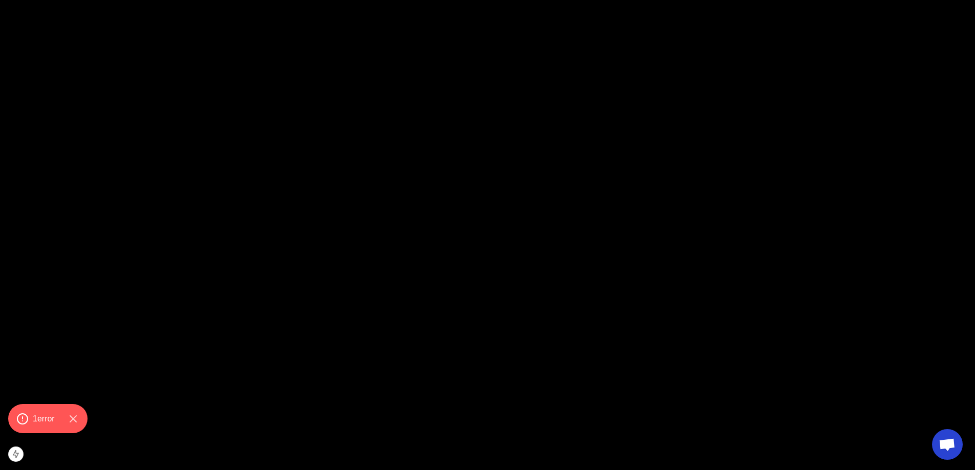
scroll to position [1637, 0]
drag, startPoint x: 258, startPoint y: 100, endPoint x: 151, endPoint y: 107, distance: 107.2
copy h3 "Lead Platforms"
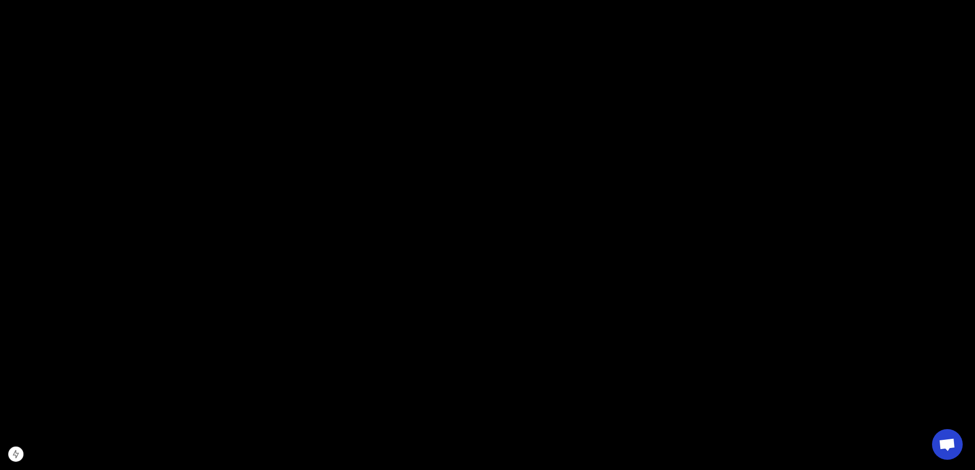
drag, startPoint x: 225, startPoint y: 107, endPoint x: 138, endPoint y: 96, distance: 88.2
copy h3 "Lead Platforms"
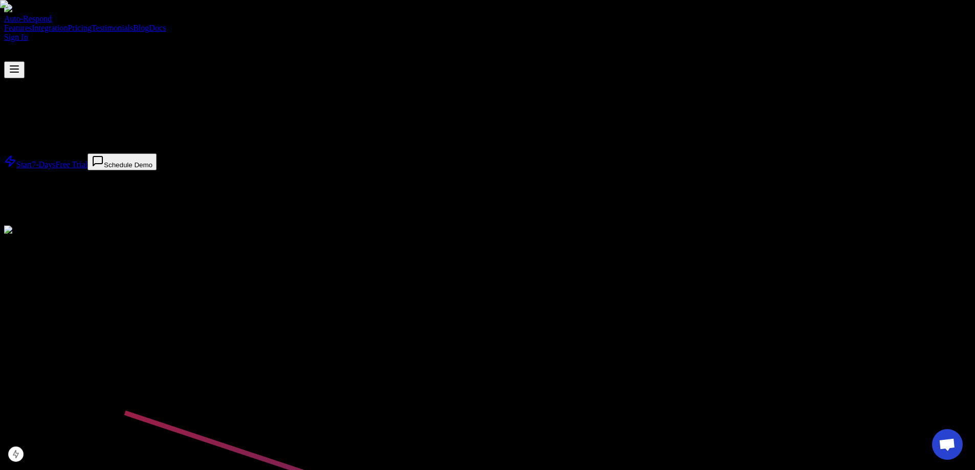
drag, startPoint x: 300, startPoint y: 298, endPoint x: 341, endPoint y: 75, distance: 226.4
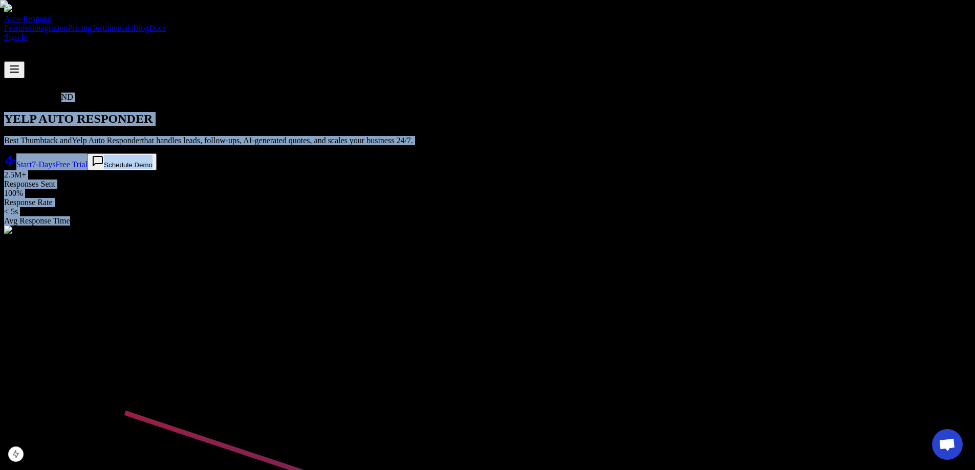
drag, startPoint x: 387, startPoint y: 129, endPoint x: 829, endPoint y: 257, distance: 460.6
click at [423, 126] on h1 "YELP AUTO RESPONDER" at bounding box center [487, 119] width 967 height 14
drag, startPoint x: 362, startPoint y: 150, endPoint x: 721, endPoint y: 383, distance: 427.6
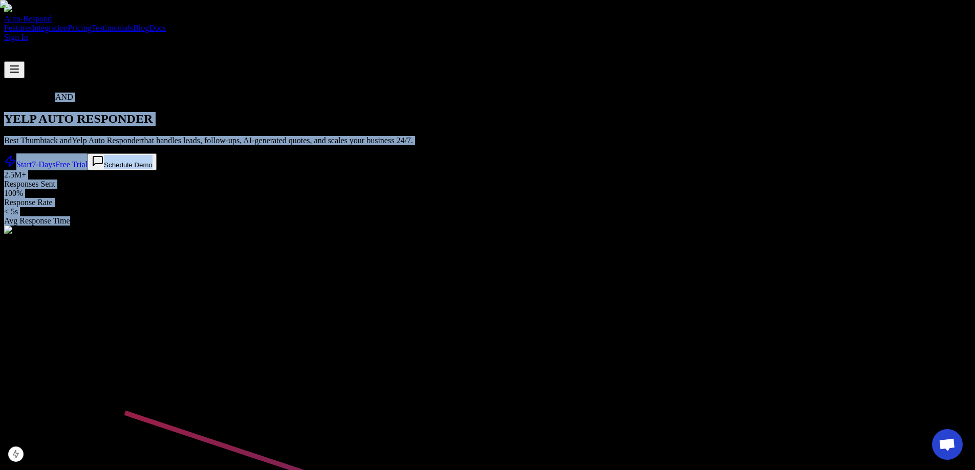
drag, startPoint x: 448, startPoint y: 215, endPoint x: 553, endPoint y: 310, distance: 141.6
click at [426, 126] on h1 "YELP AUTO RESPONDER" at bounding box center [487, 119] width 967 height 14
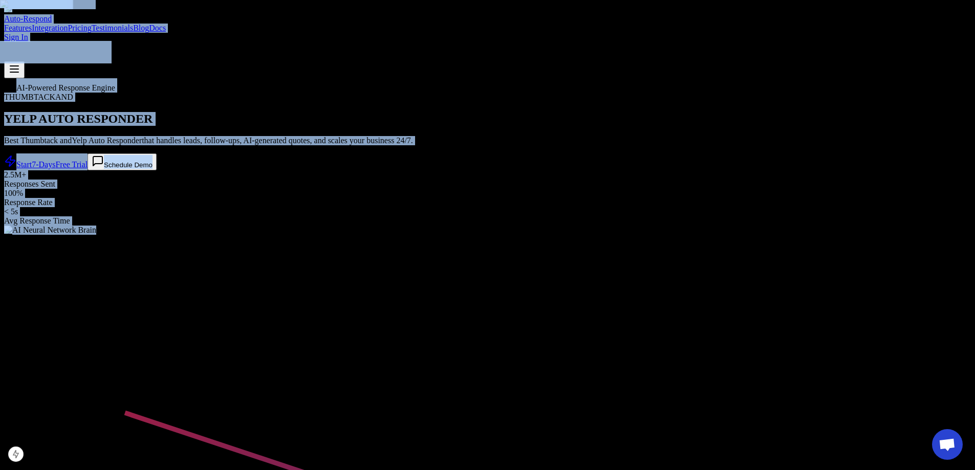
click at [393, 126] on h1 "YELP AUTO RESPONDER" at bounding box center [487, 119] width 967 height 14
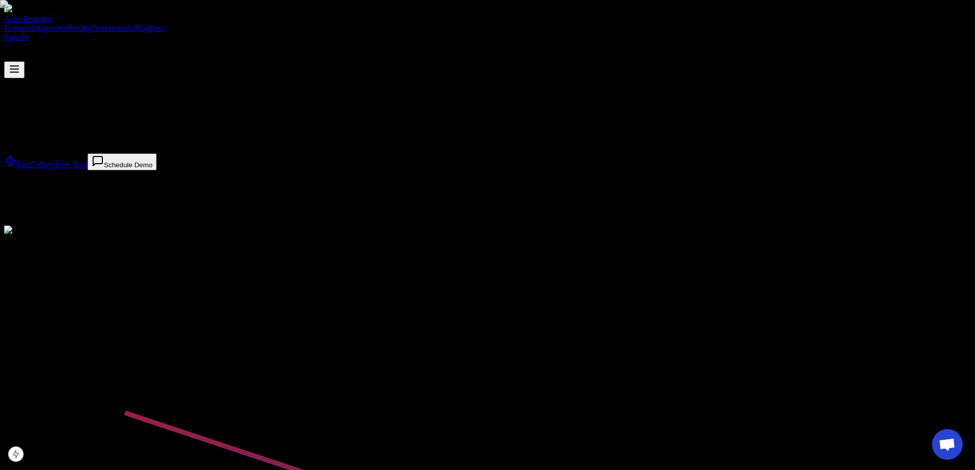
click at [32, 24] on link "Features" at bounding box center [18, 28] width 28 height 9
drag, startPoint x: 435, startPoint y: 130, endPoint x: 433, endPoint y: 65, distance: 65.0
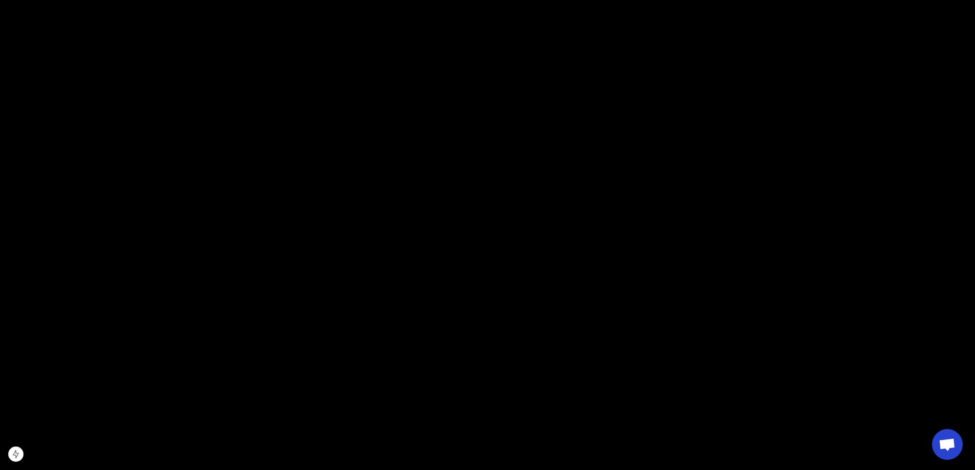
scroll to position [1484, 0]
drag, startPoint x: 367, startPoint y: 361, endPoint x: 376, endPoint y: 275, distance: 86.9
drag, startPoint x: 386, startPoint y: 292, endPoint x: 396, endPoint y: 374, distance: 83.0
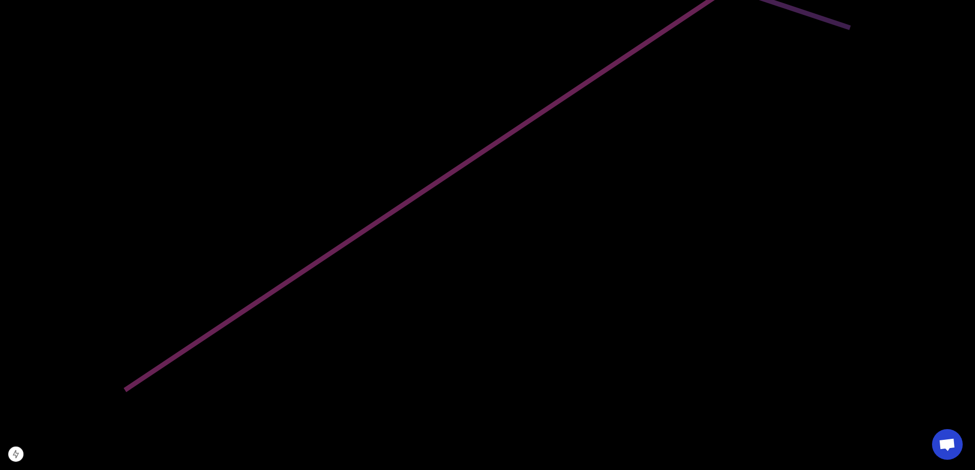
scroll to position [0, 0]
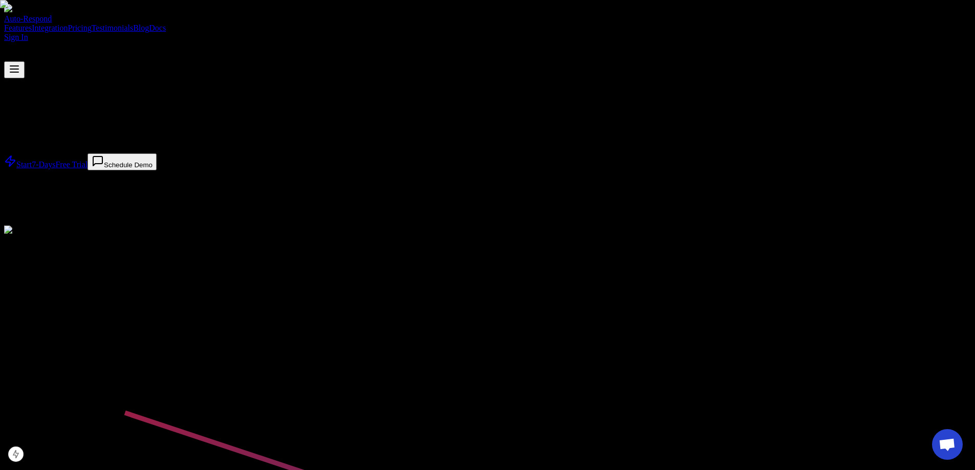
drag, startPoint x: 352, startPoint y: 182, endPoint x: 420, endPoint y: 107, distance: 101.4
drag, startPoint x: 287, startPoint y: 211, endPoint x: 311, endPoint y: 74, distance: 139.2
click at [68, 24] on link "Integration" at bounding box center [50, 28] width 36 height 9
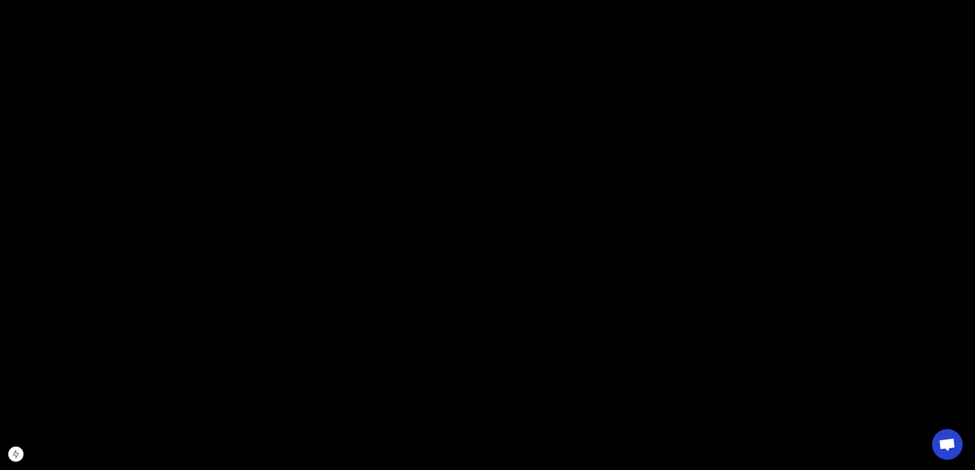
scroll to position [1642, 0]
